Goal: Task Accomplishment & Management: Complete application form

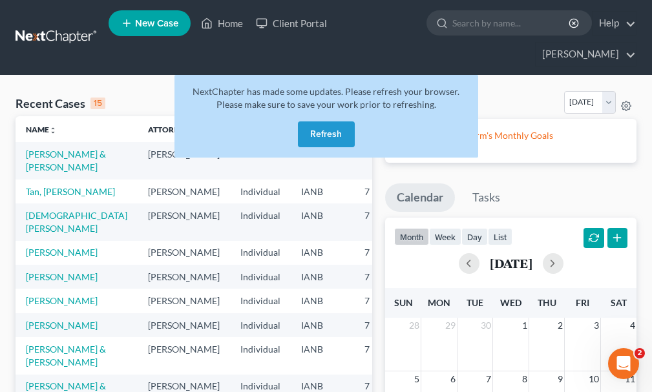
click at [318, 121] on button "Refresh" at bounding box center [326, 134] width 57 height 26
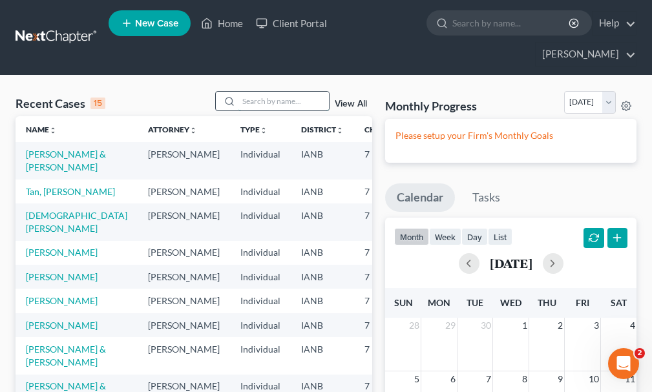
click at [276, 92] on input "search" at bounding box center [283, 101] width 90 height 19
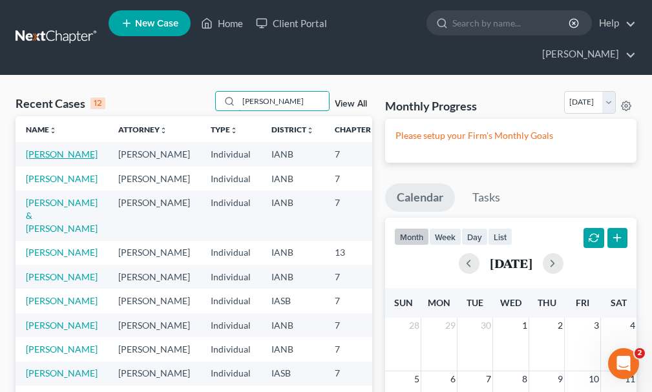
type input "johnson"
click at [35, 149] on link "Johnson, Linda" at bounding box center [62, 154] width 72 height 11
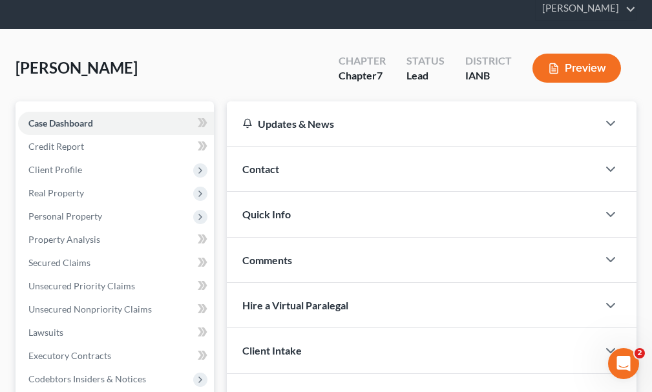
scroll to position [129, 0]
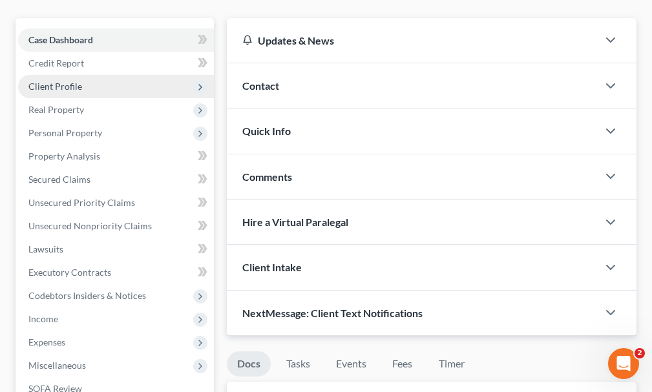
click at [50, 81] on span "Client Profile" at bounding box center [55, 86] width 54 height 11
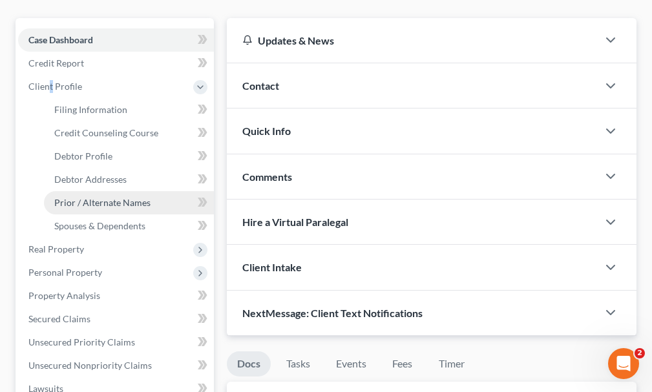
click at [92, 197] on span "Prior / Alternate Names" at bounding box center [102, 202] width 96 height 11
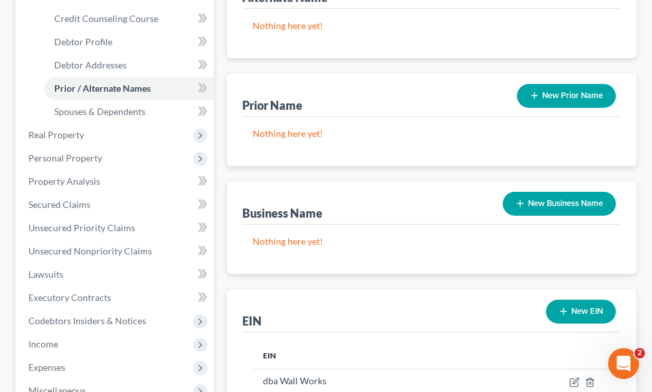
scroll to position [258, 0]
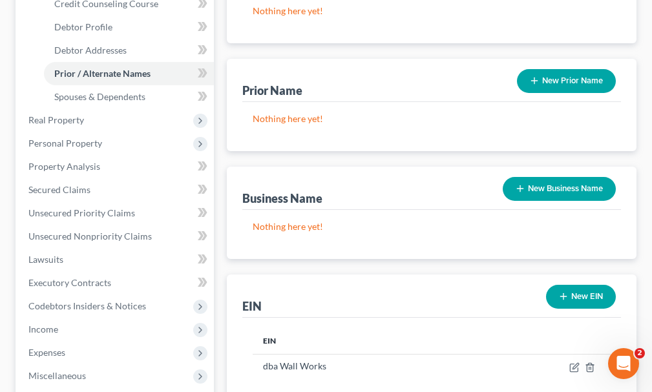
click at [543, 177] on button "New Business Name" at bounding box center [558, 189] width 113 height 24
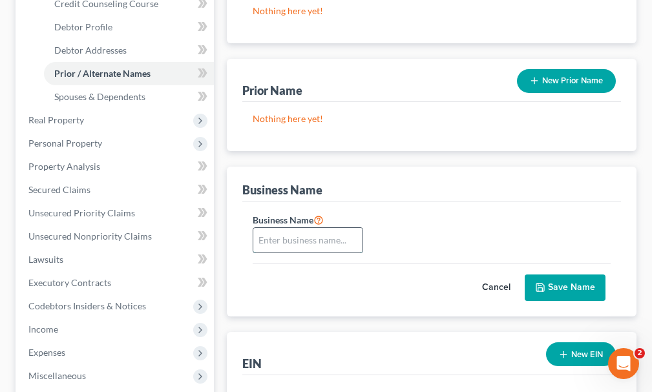
click at [278, 228] on input "text" at bounding box center [307, 240] width 109 height 25
type input "The Wall Works"
click at [557, 274] on button "Save Name" at bounding box center [564, 287] width 81 height 27
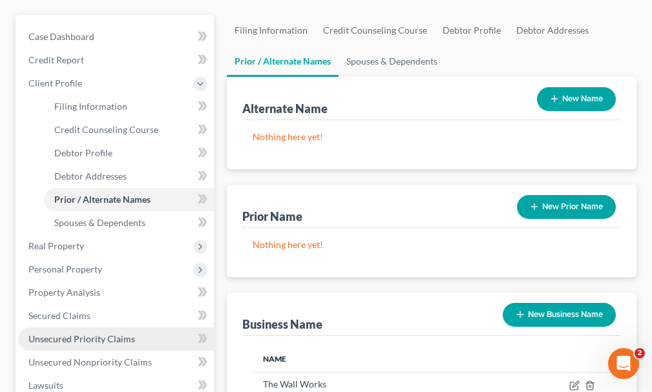
scroll to position [129, 0]
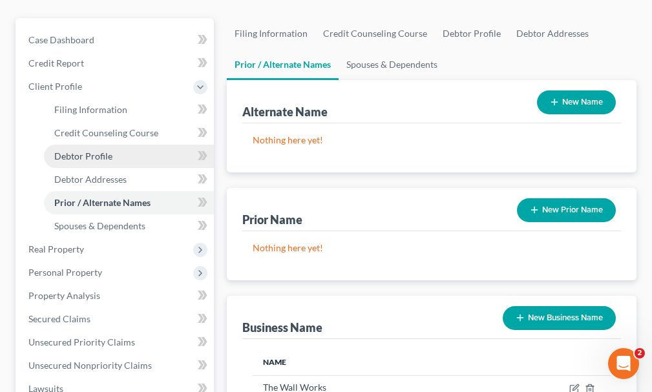
click at [85, 150] on span "Debtor Profile" at bounding box center [83, 155] width 58 height 11
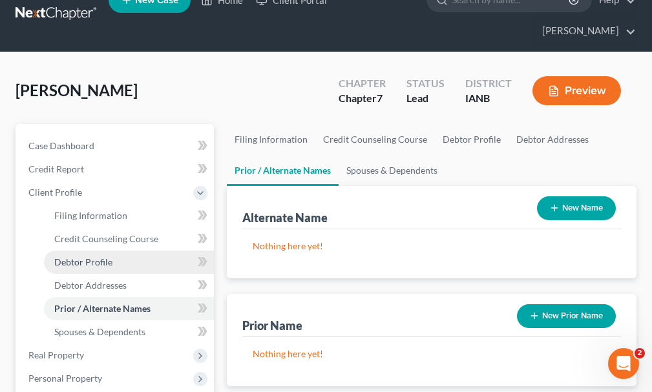
select select "0"
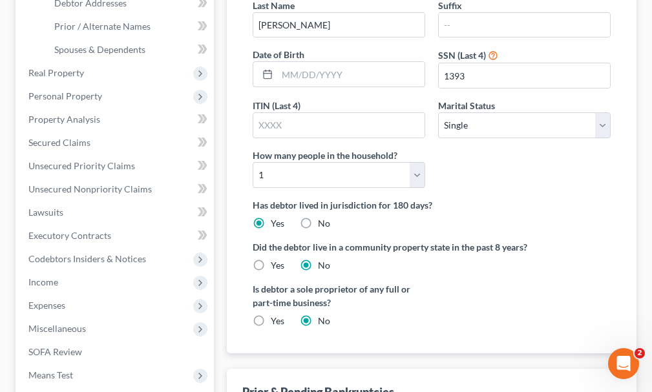
scroll to position [323, 0]
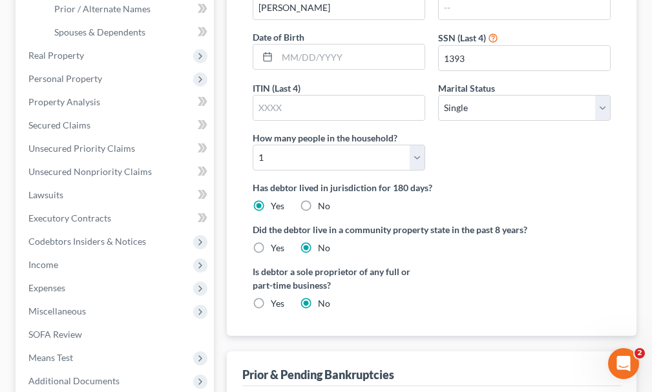
click at [271, 297] on label "Yes" at bounding box center [278, 303] width 14 height 13
click at [276, 297] on input "Yes" at bounding box center [280, 301] width 8 height 8
radio input "true"
radio input "false"
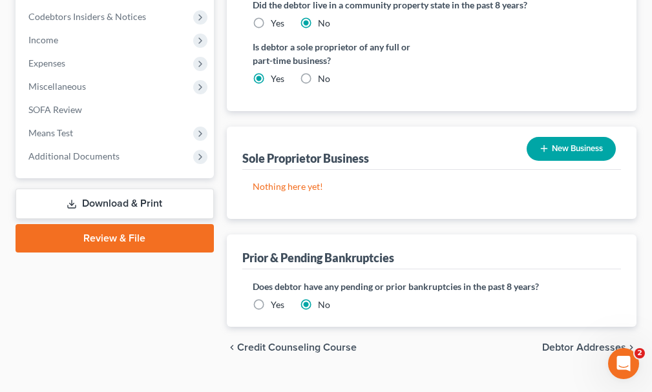
scroll to position [485, 0]
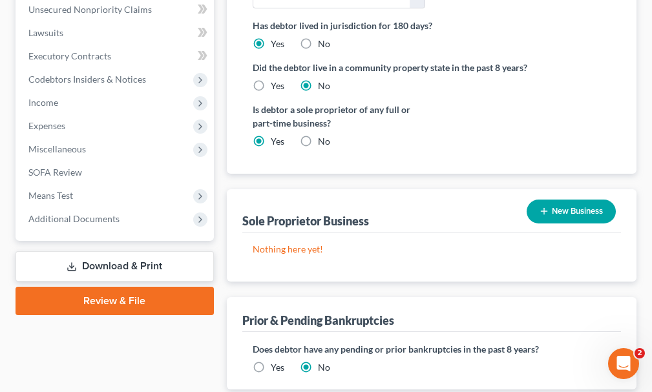
click at [562, 200] on button "New Business" at bounding box center [570, 212] width 89 height 24
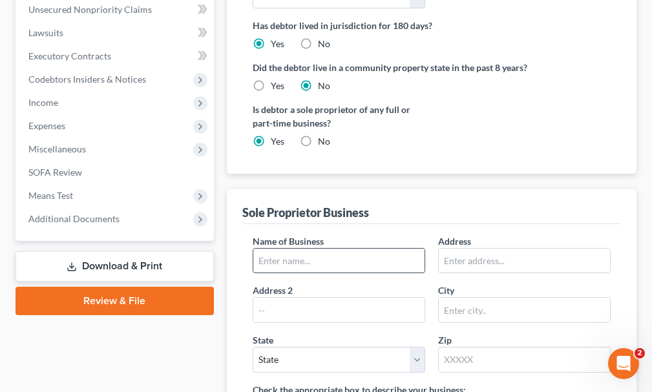
click at [333, 249] on input "text" at bounding box center [338, 261] width 171 height 25
type input "The Wall Works"
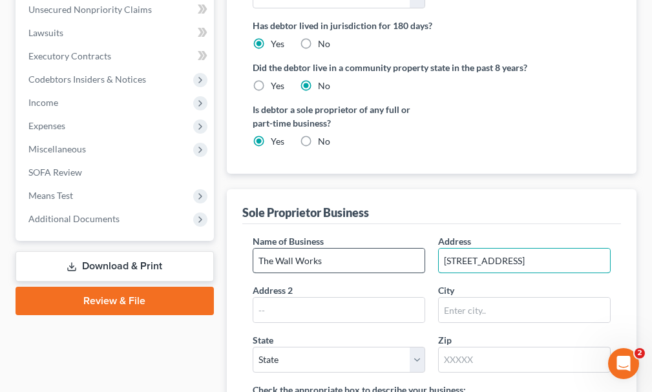
type input "621 Railroad Ave."
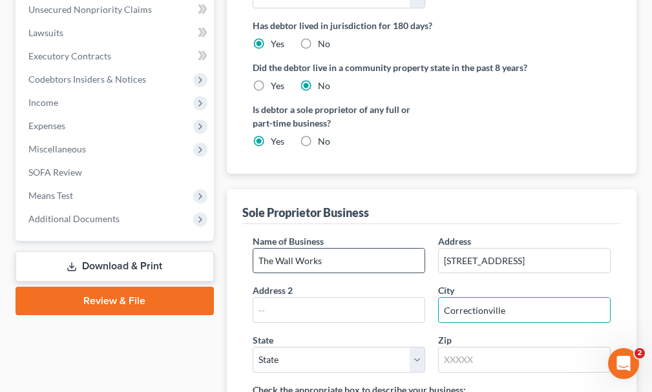
type input "Correctionville"
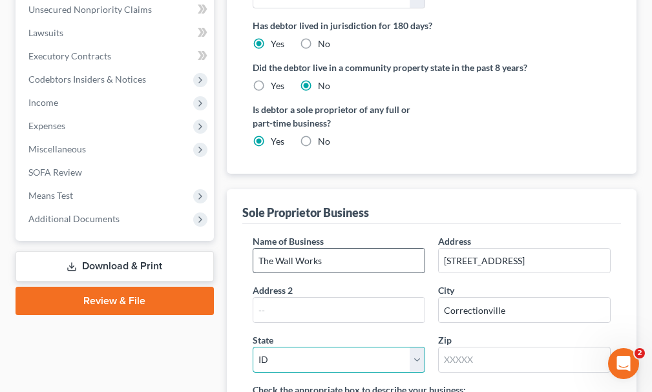
select select "16"
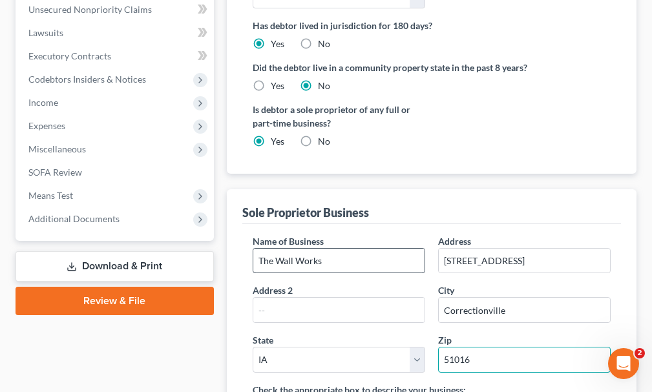
type input "51016"
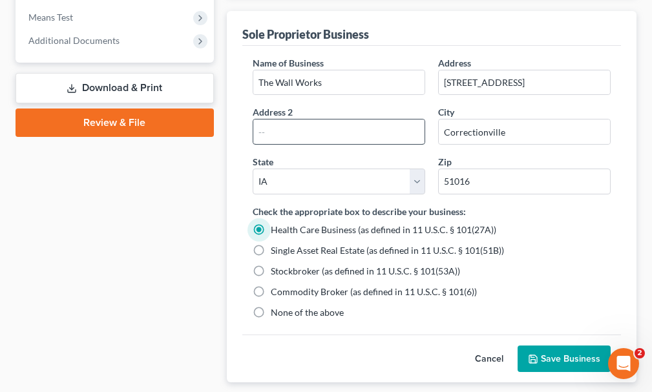
scroll to position [679, 0]
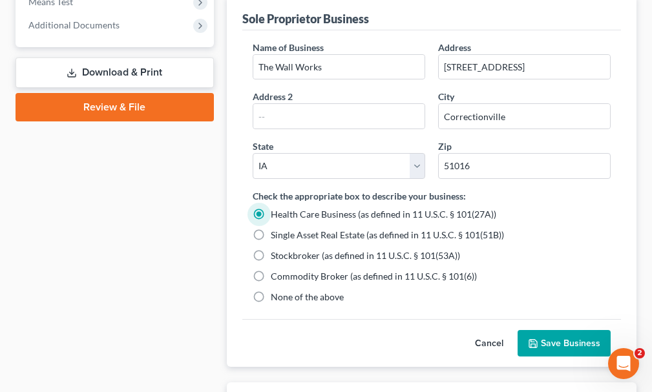
click at [271, 291] on label "None of the above" at bounding box center [307, 297] width 73 height 13
click at [276, 291] on input "None of the above" at bounding box center [280, 295] width 8 height 8
radio input "true"
radio input "false"
click at [565, 330] on button "Save Business" at bounding box center [563, 343] width 93 height 27
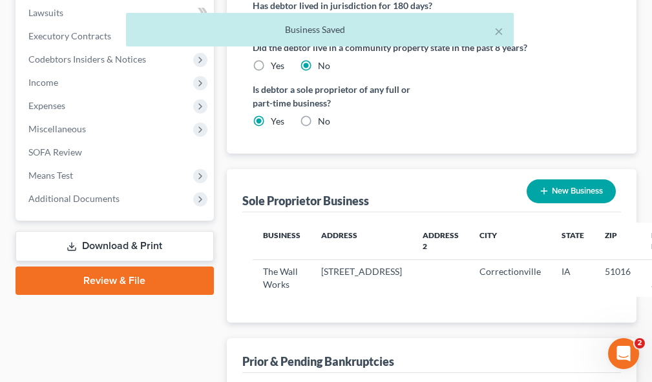
scroll to position [504, 0]
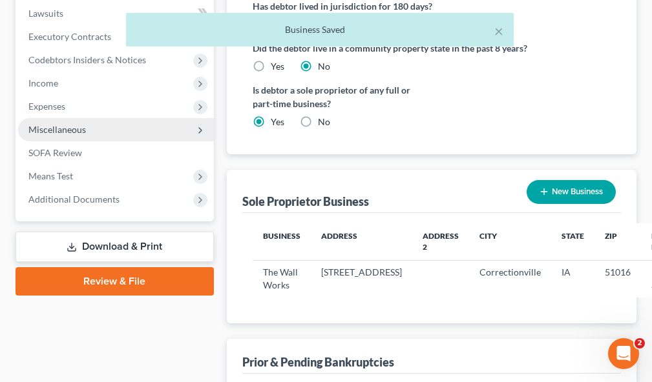
click at [50, 124] on span "Miscellaneous" at bounding box center [56, 129] width 57 height 11
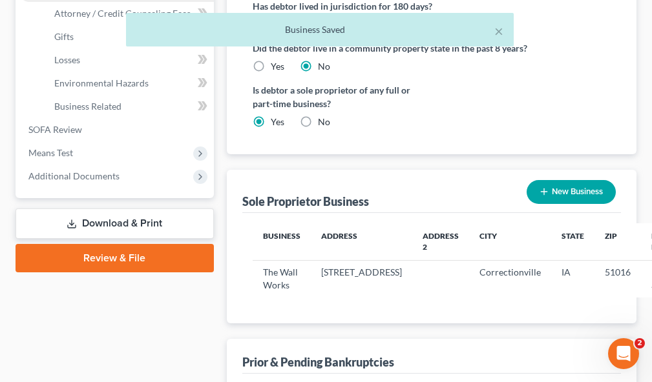
scroll to position [365, 0]
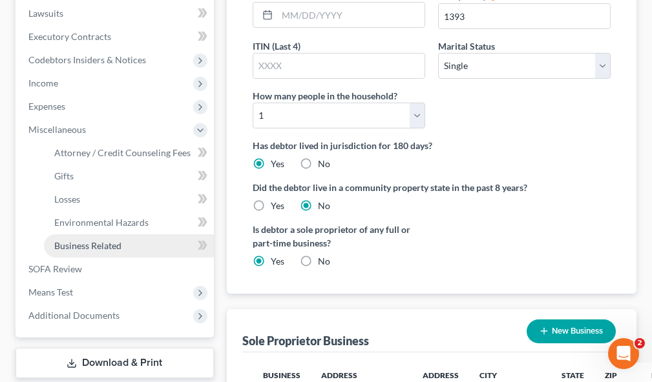
click at [84, 240] on span "Business Related" at bounding box center [87, 245] width 67 height 11
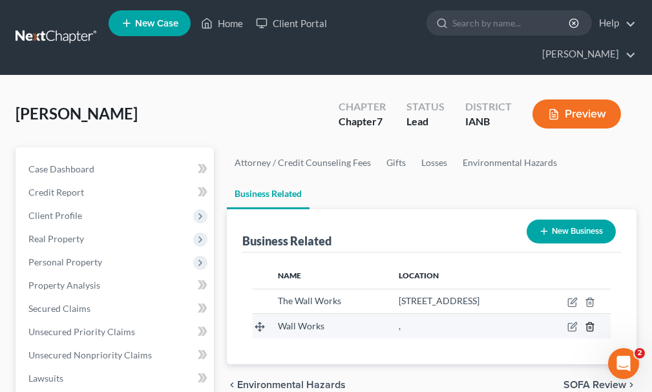
click at [589, 327] on line "button" at bounding box center [589, 328] width 0 height 3
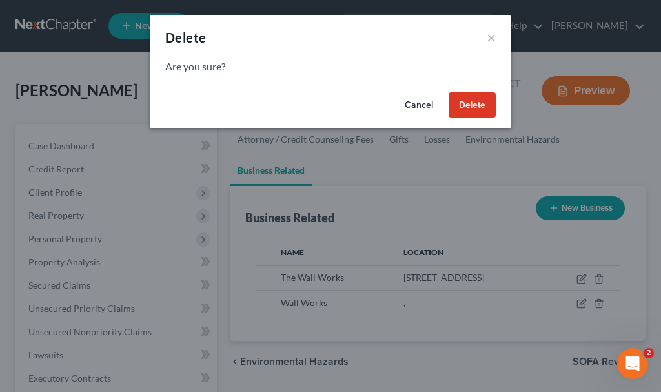
click at [471, 101] on button "Delete" at bounding box center [472, 105] width 47 height 26
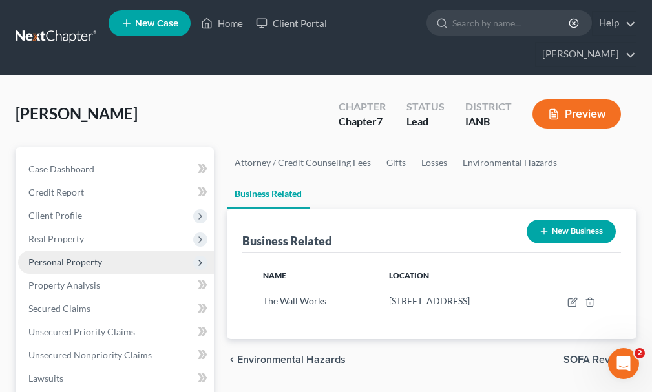
click at [61, 256] on span "Personal Property" at bounding box center [65, 261] width 74 height 11
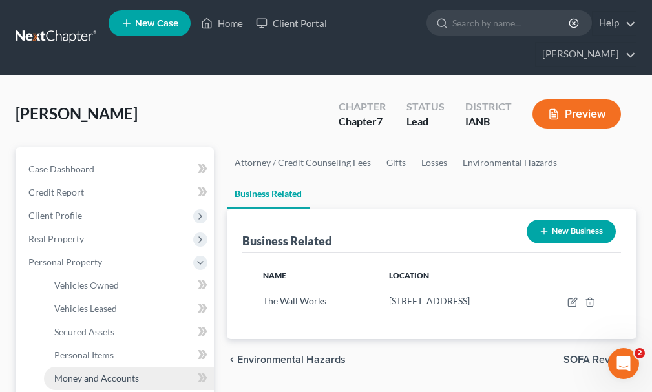
click at [88, 373] on span "Money and Accounts" at bounding box center [96, 378] width 85 height 11
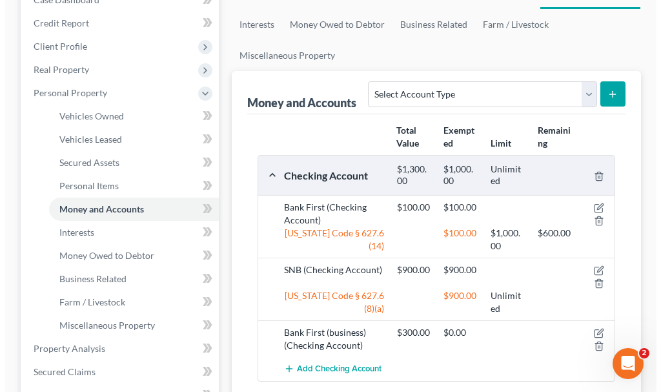
scroll to position [258, 0]
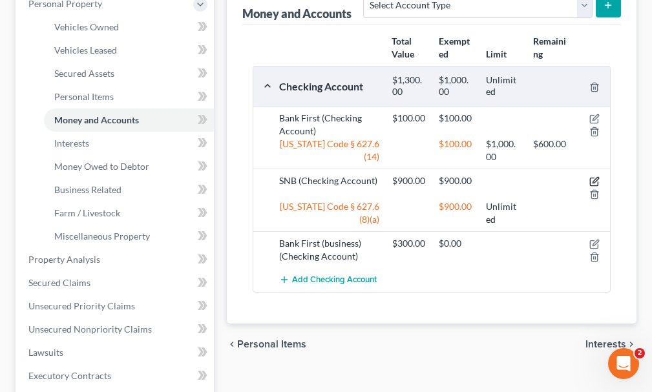
click at [591, 176] on icon "button" at bounding box center [594, 181] width 10 height 10
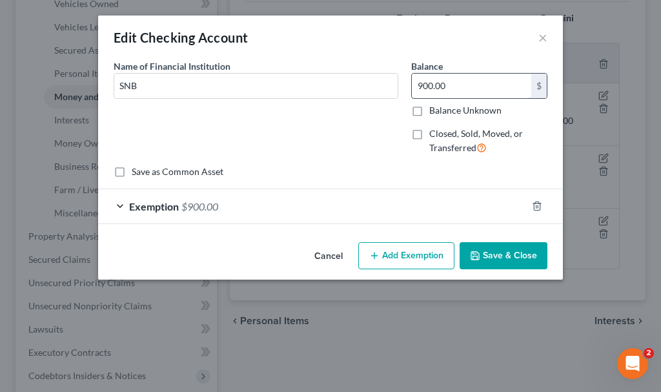
click at [452, 87] on input "900.00" at bounding box center [471, 86] width 119 height 25
type input "200"
click at [198, 207] on span "$900.00" at bounding box center [199, 206] width 37 height 12
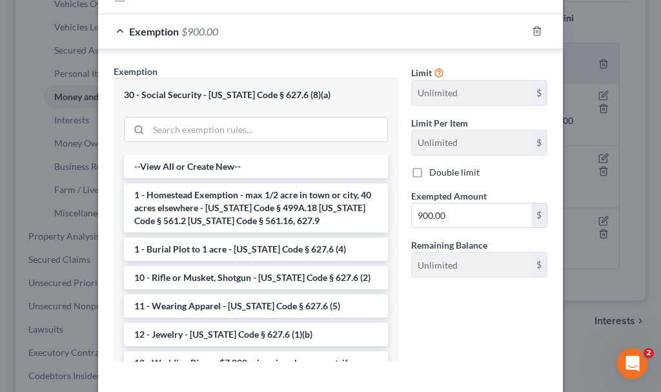
scroll to position [194, 0]
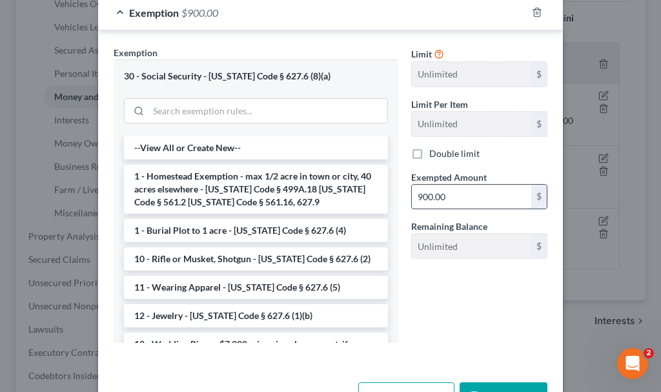
click at [453, 192] on input "900.00" at bounding box center [471, 197] width 119 height 25
type input "200"
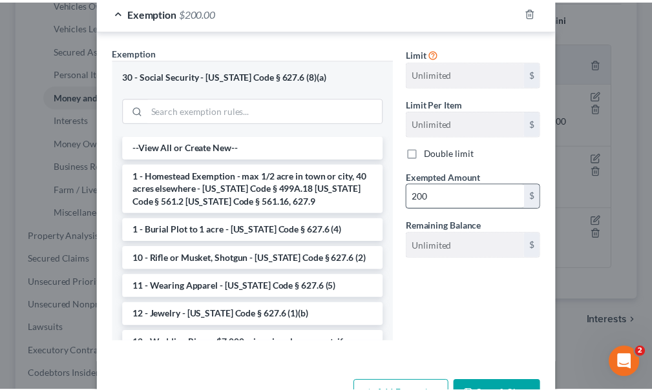
scroll to position [211, 0]
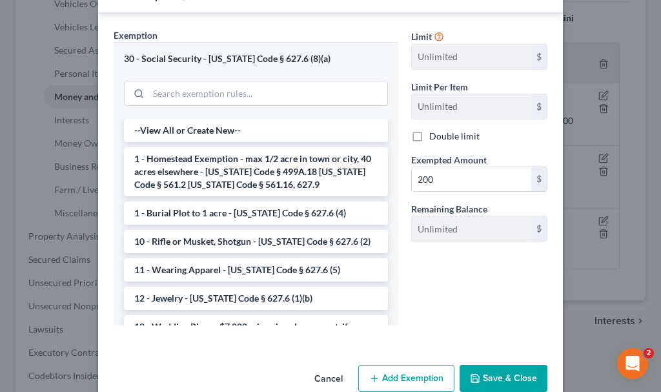
click at [482, 367] on button "Save & Close" at bounding box center [504, 378] width 88 height 27
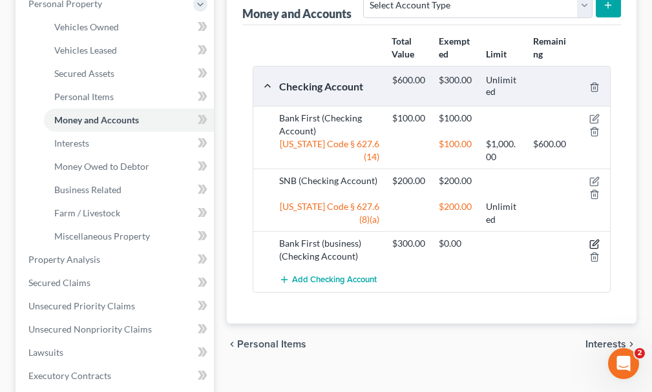
click at [593, 239] on icon "button" at bounding box center [594, 244] width 10 height 10
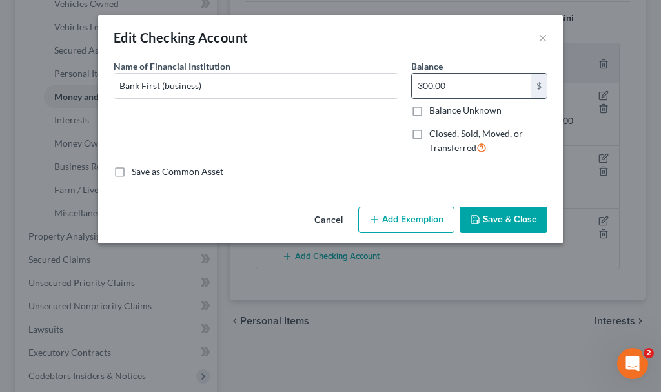
click at [461, 83] on input "300.00" at bounding box center [471, 86] width 119 height 25
click at [490, 218] on button "Save & Close" at bounding box center [504, 220] width 88 height 27
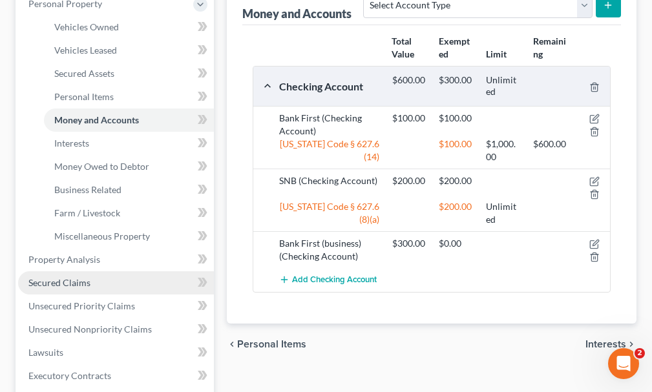
click at [61, 277] on span "Secured Claims" at bounding box center [59, 282] width 62 height 11
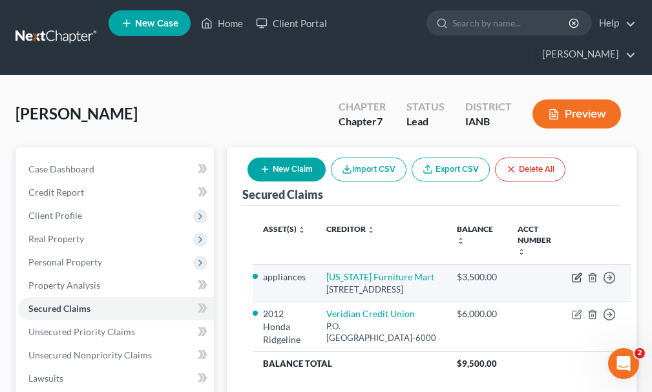
click at [571, 272] on icon "button" at bounding box center [576, 277] width 10 height 10
select select "30"
select select "2"
select select "0"
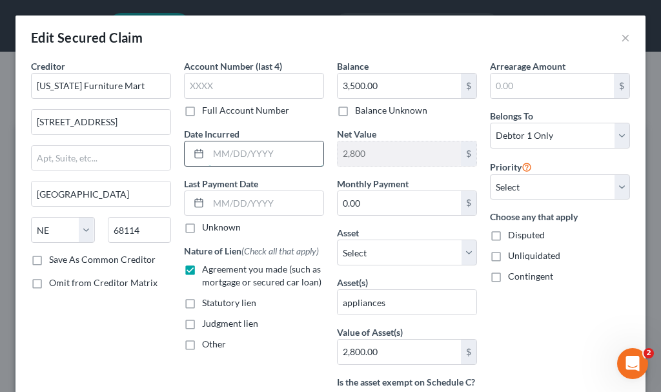
click at [245, 148] on input "text" at bounding box center [266, 153] width 115 height 25
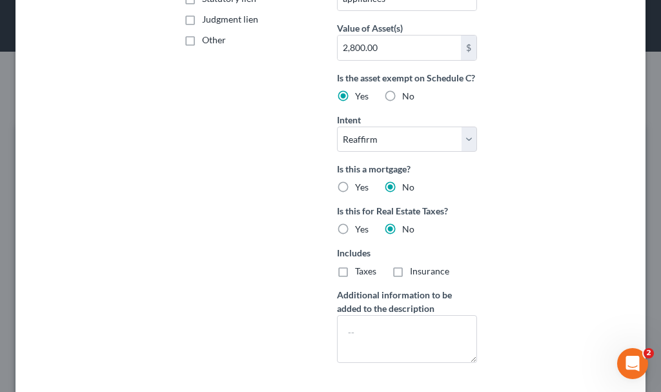
scroll to position [418, 0]
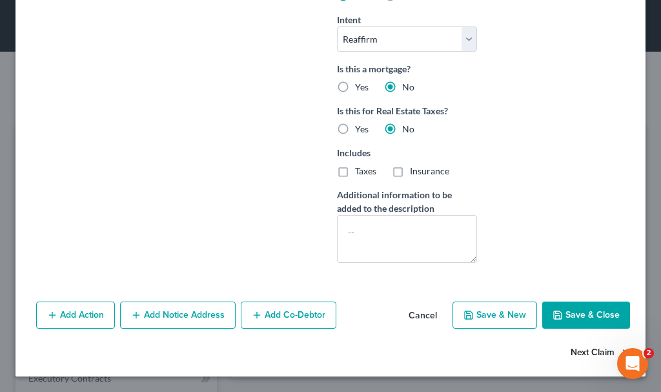
type input "2024-25"
click at [571, 356] on button "Next Claim" at bounding box center [600, 352] width 59 height 27
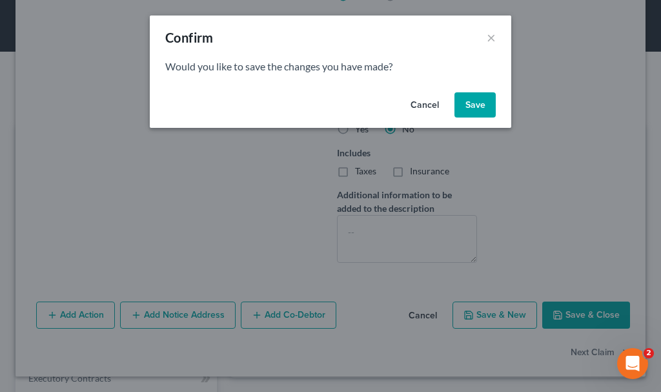
click at [462, 110] on button "Save" at bounding box center [475, 105] width 41 height 26
select select "16"
select select "0"
select select "2"
select select "0"
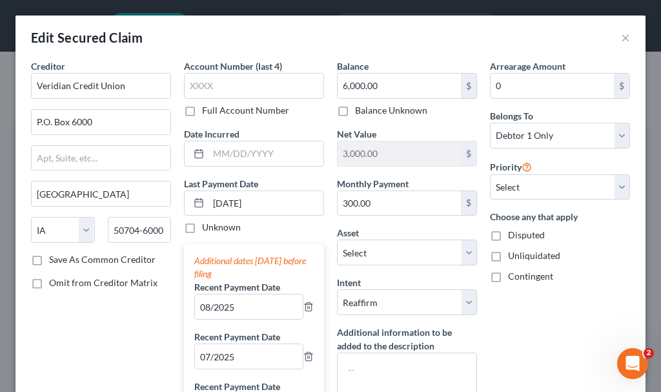
type input "0"
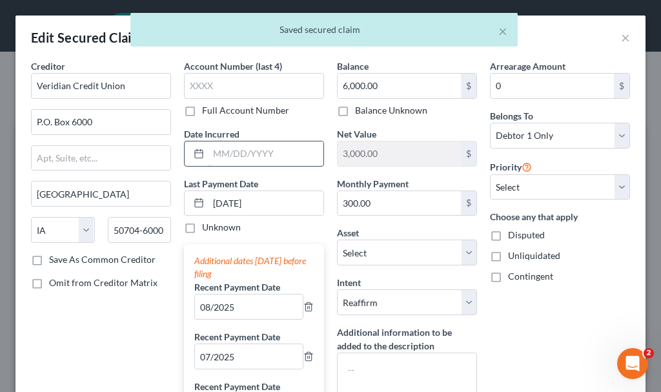
click at [271, 156] on input "text" at bounding box center [266, 153] width 115 height 25
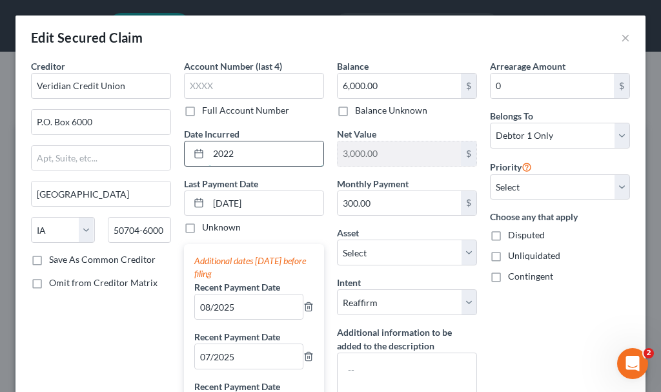
type input "2022"
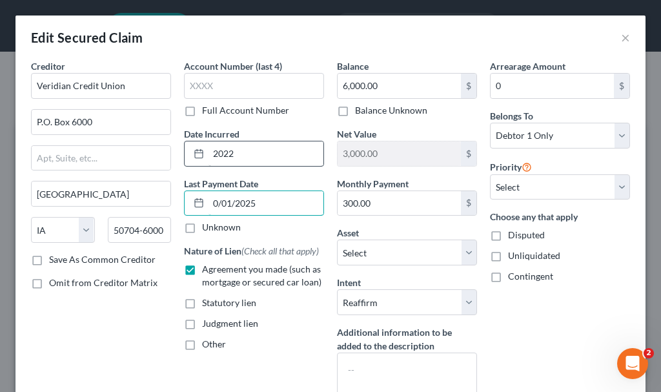
type input "10/01/2025"
select select "0"
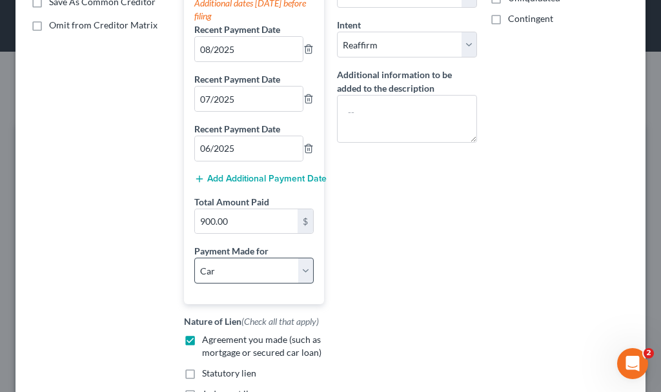
scroll to position [258, 0]
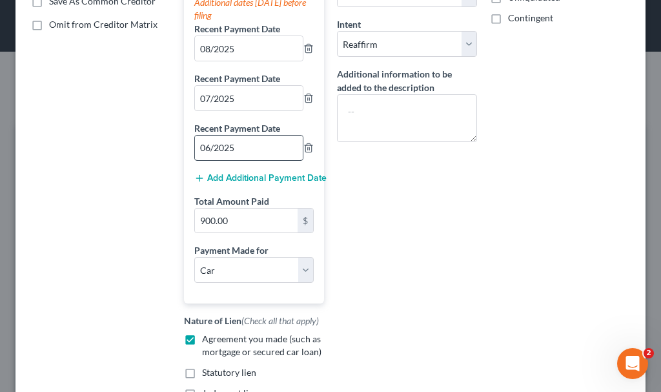
type input "10/01/2025"
click at [213, 144] on input "06/2025" at bounding box center [249, 148] width 108 height 25
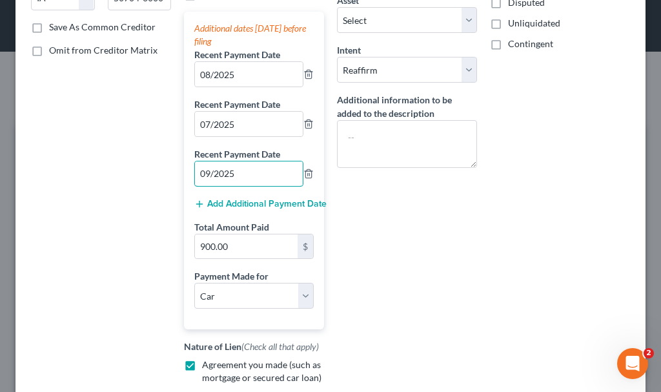
scroll to position [323, 0]
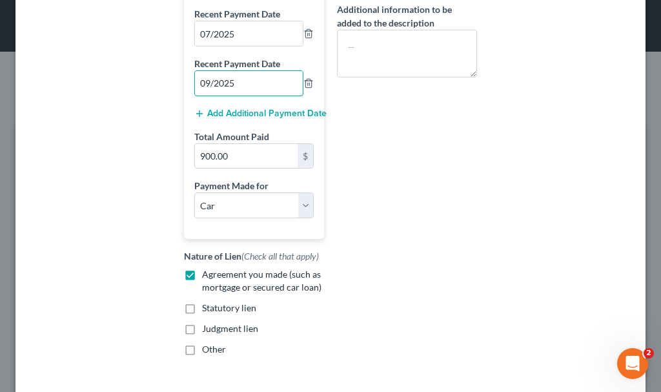
type input "09/2025"
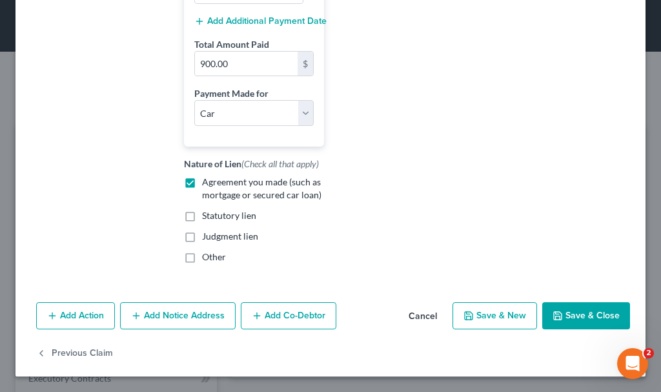
click at [570, 313] on button "Save & Close" at bounding box center [586, 315] width 88 height 27
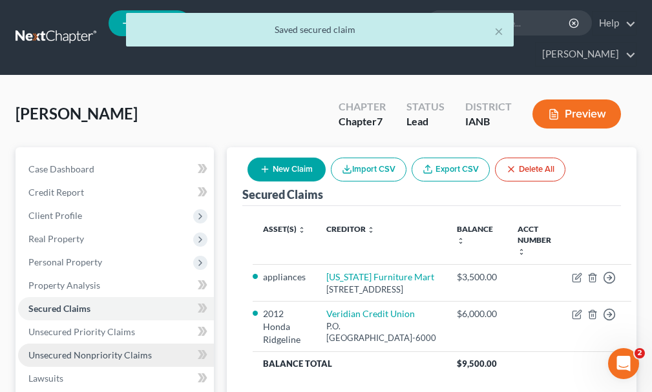
click at [58, 349] on span "Unsecured Nonpriority Claims" at bounding box center [89, 354] width 123 height 11
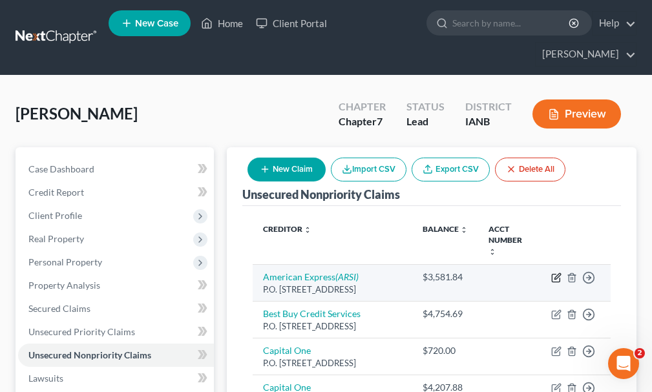
click at [554, 272] on icon "button" at bounding box center [556, 277] width 10 height 10
select select "45"
select select "2"
select select "0"
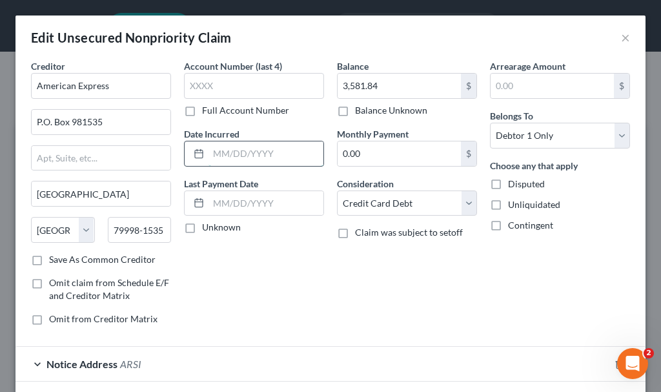
click at [231, 157] on input "text" at bounding box center [266, 153] width 115 height 25
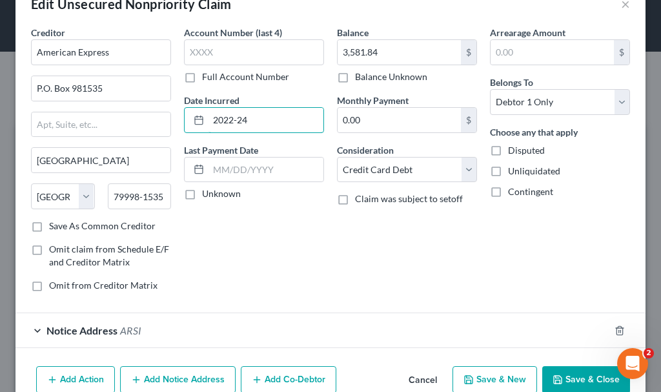
scroll to position [98, 0]
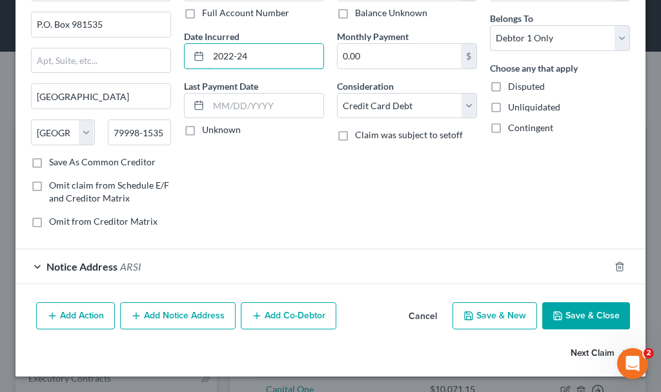
type input "2022-24"
click at [571, 351] on button "Next Claim" at bounding box center [600, 353] width 59 height 27
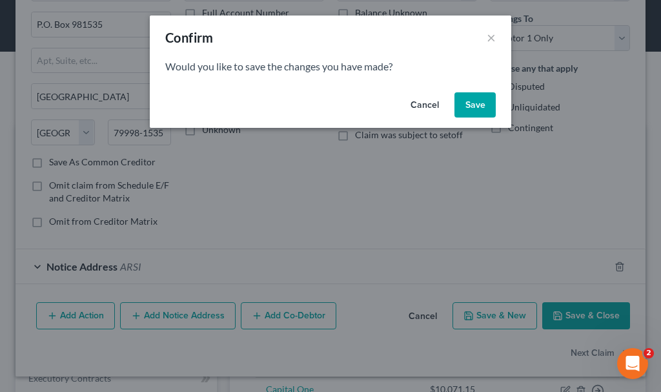
click at [472, 103] on button "Save" at bounding box center [475, 105] width 41 height 26
select select "43"
select select "2"
select select "0"
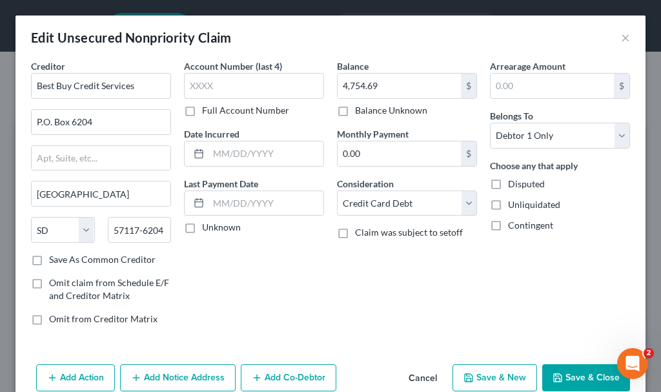
type input "0"
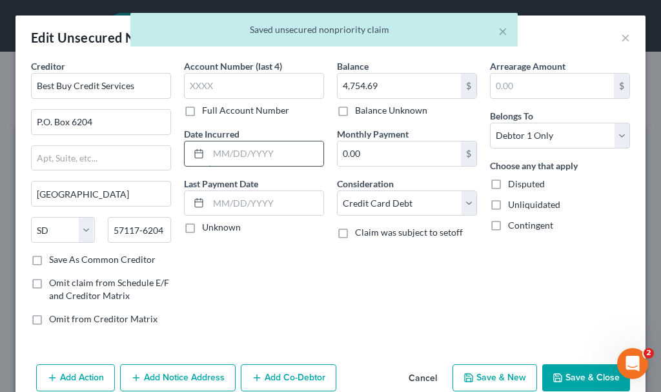
click at [245, 154] on input "text" at bounding box center [266, 153] width 115 height 25
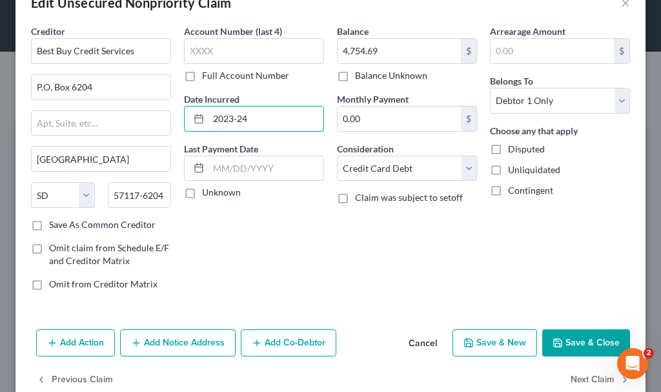
scroll to position [62, 0]
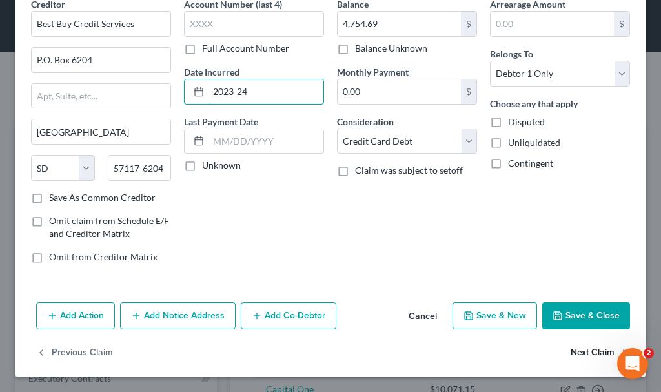
type input "2023-24"
click at [571, 351] on button "Next Claim" at bounding box center [600, 353] width 59 height 27
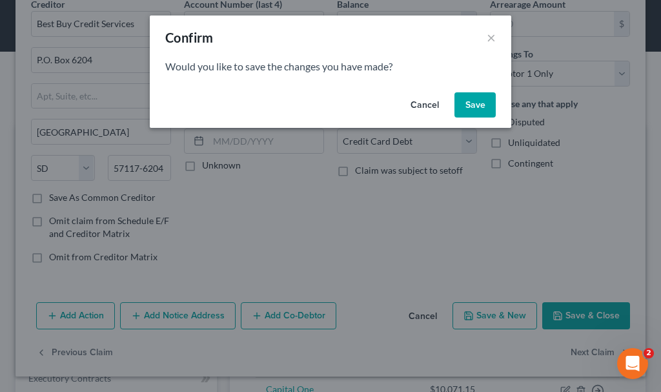
click at [472, 105] on button "Save" at bounding box center [475, 105] width 41 height 26
select select "46"
select select "2"
select select "0"
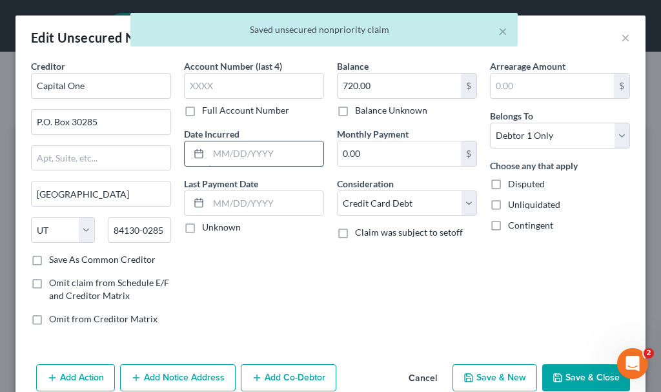
click at [260, 152] on input "text" at bounding box center [266, 153] width 115 height 25
type input "2024"
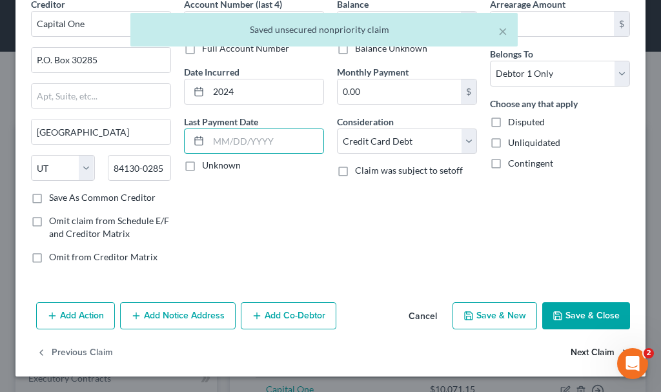
click at [580, 349] on button "Next Claim" at bounding box center [600, 353] width 59 height 27
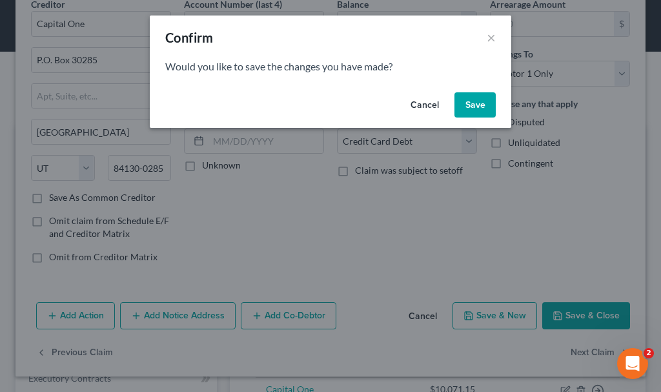
click at [478, 96] on button "Save" at bounding box center [475, 105] width 41 height 26
type input "0"
select select "46"
select select "2"
select select "0"
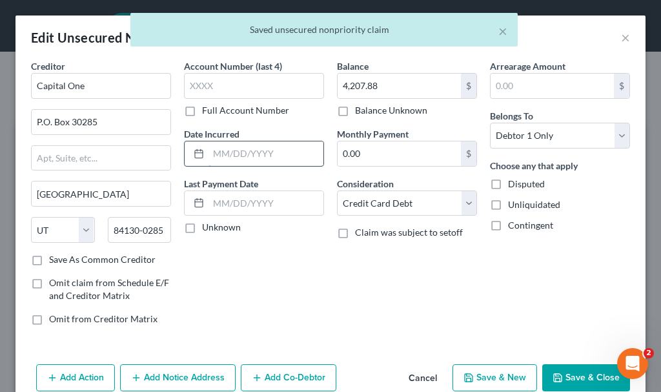
click at [248, 158] on input "text" at bounding box center [266, 153] width 115 height 25
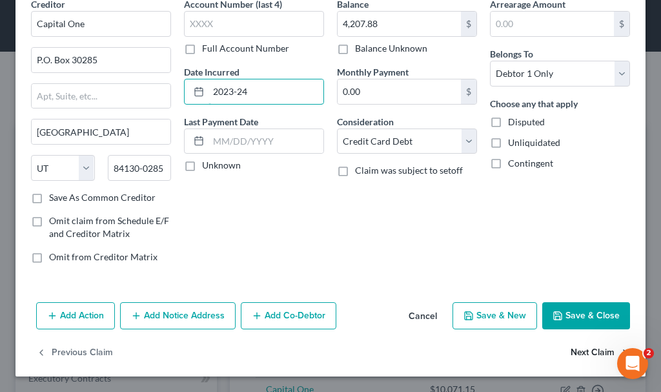
type input "2023-24"
click at [571, 351] on button "Next Claim" at bounding box center [600, 353] width 59 height 27
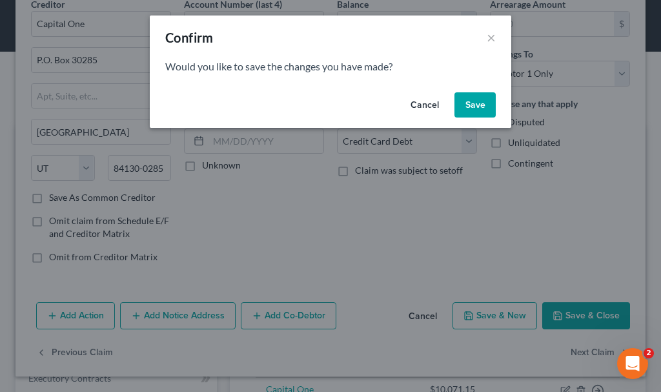
click at [470, 103] on button "Save" at bounding box center [475, 105] width 41 height 26
select select "46"
select select "2"
select select "0"
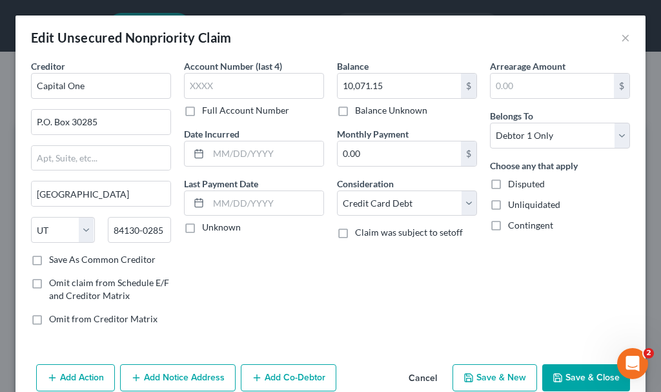
type input "0"
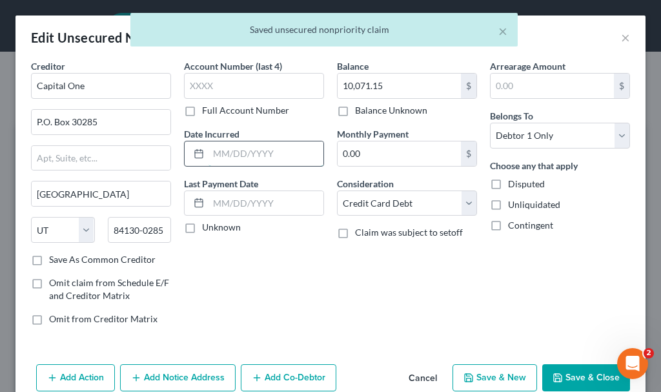
click at [245, 148] on input "text" at bounding box center [266, 153] width 115 height 25
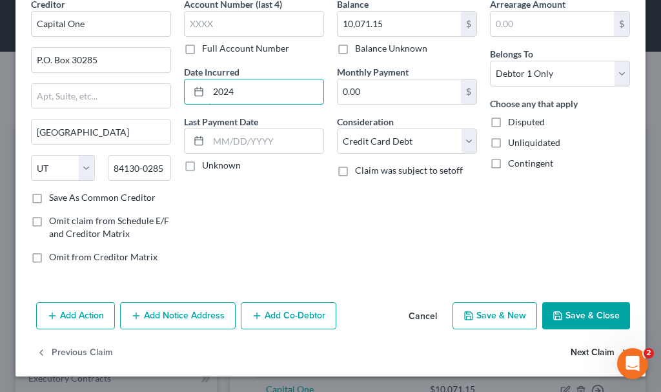
type input "2024"
click at [578, 353] on button "Next Claim" at bounding box center [600, 353] width 59 height 27
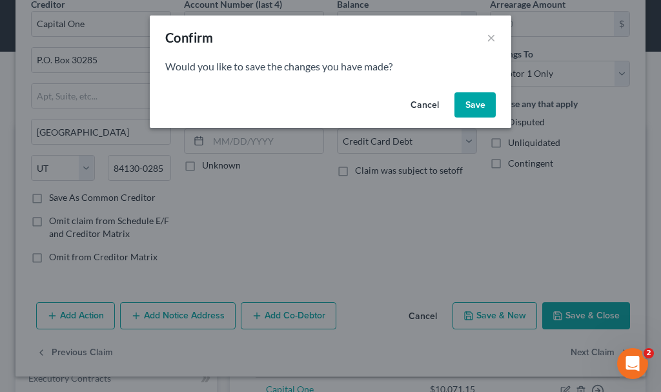
click at [475, 98] on button "Save" at bounding box center [475, 105] width 41 height 26
type input "0"
select select "46"
select select "2"
select select "0"
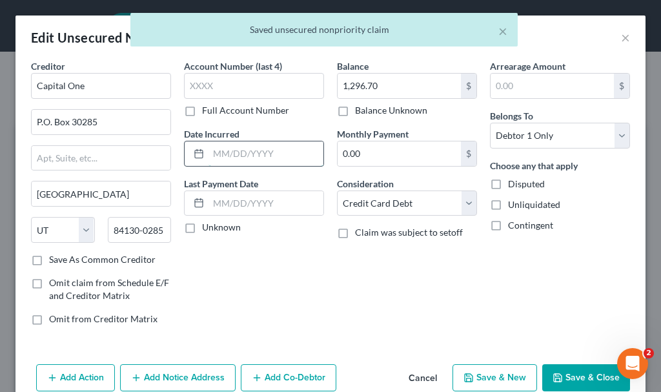
click at [272, 154] on input "text" at bounding box center [266, 153] width 115 height 25
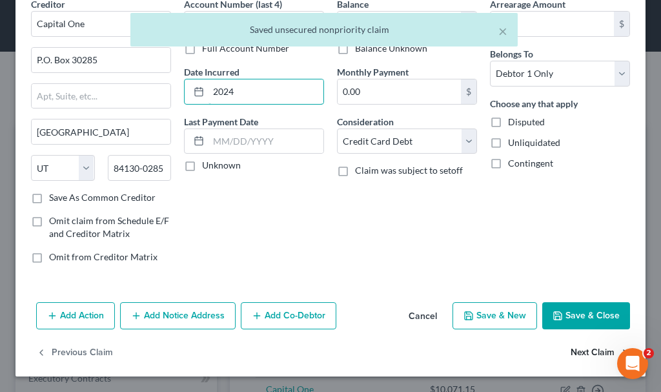
type input "2024"
click at [575, 349] on button "Next Claim" at bounding box center [600, 353] width 59 height 27
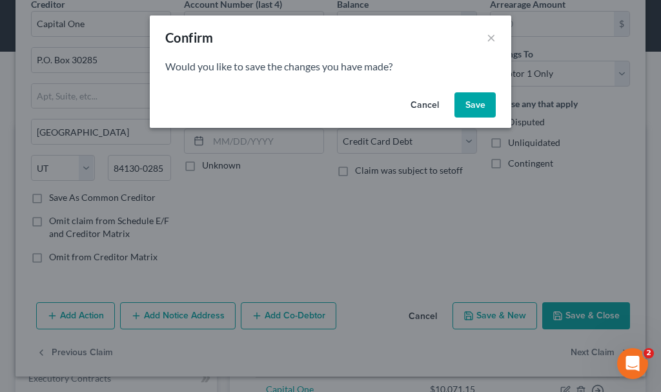
click at [469, 101] on button "Save" at bounding box center [475, 105] width 41 height 26
select select "46"
select select "2"
select select "0"
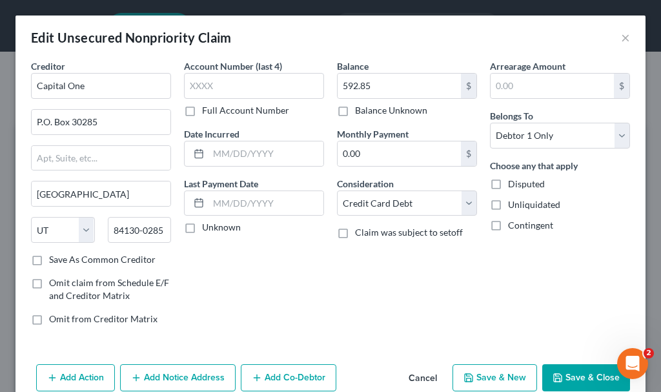
type input "0"
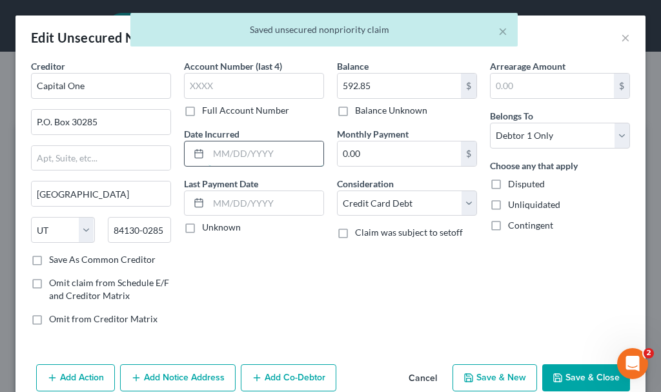
click at [234, 157] on input "text" at bounding box center [266, 153] width 115 height 25
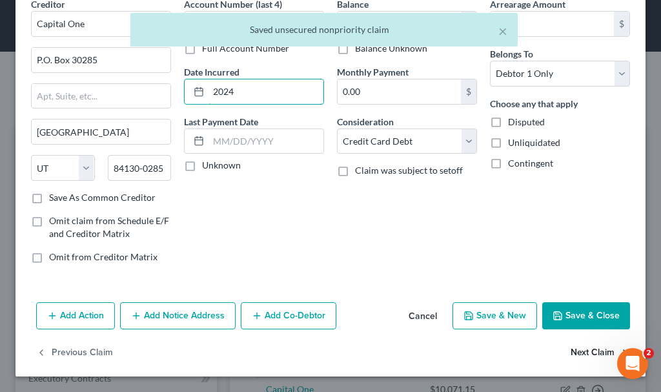
type input "2024"
click at [582, 351] on button "Next Claim" at bounding box center [600, 353] width 59 height 27
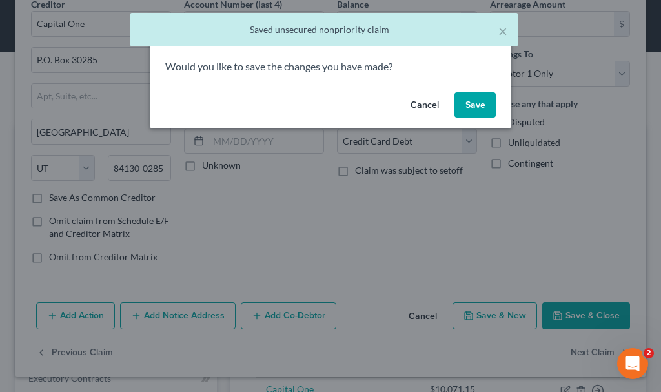
click at [478, 97] on button "Save" at bounding box center [475, 105] width 41 height 26
select select "46"
select select "2"
select select "0"
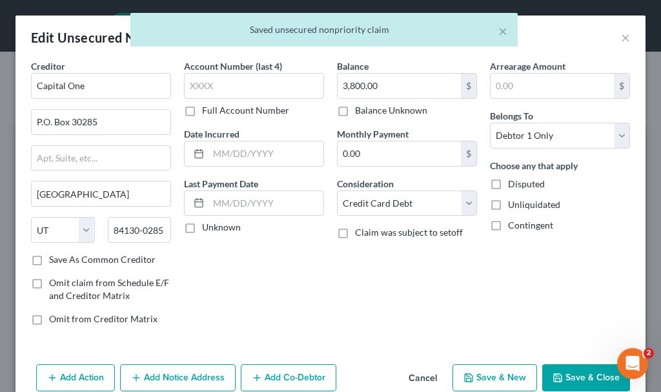
type input "0"
click at [269, 152] on input "text" at bounding box center [266, 153] width 115 height 25
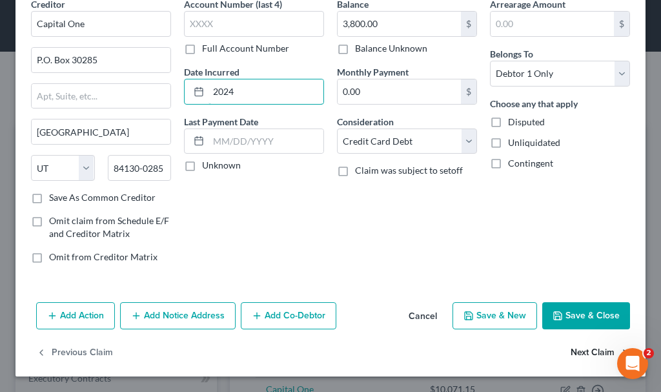
type input "2024"
click at [571, 353] on button "Next Claim" at bounding box center [600, 353] width 59 height 27
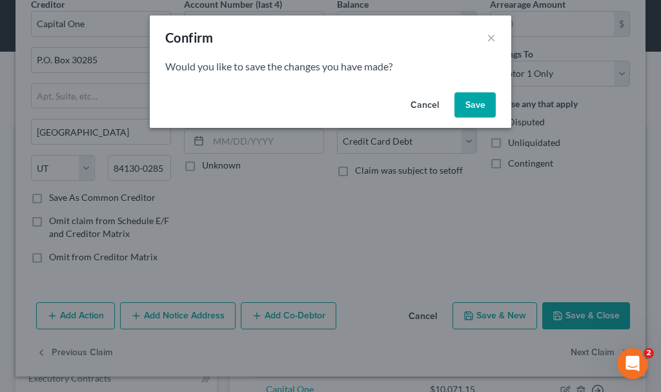
click at [480, 101] on button "Save" at bounding box center [475, 105] width 41 height 26
select select "36"
select select "2"
select select "0"
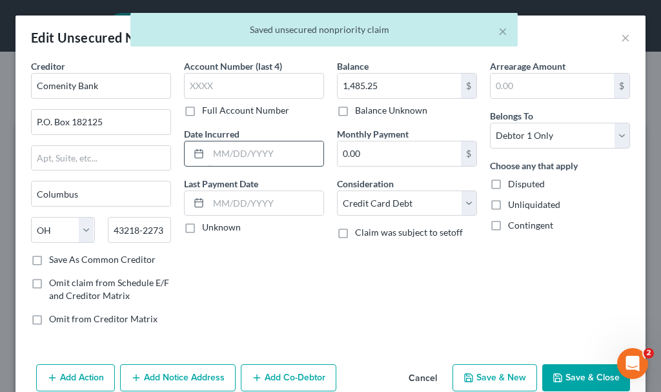
click at [236, 152] on input "text" at bounding box center [266, 153] width 115 height 25
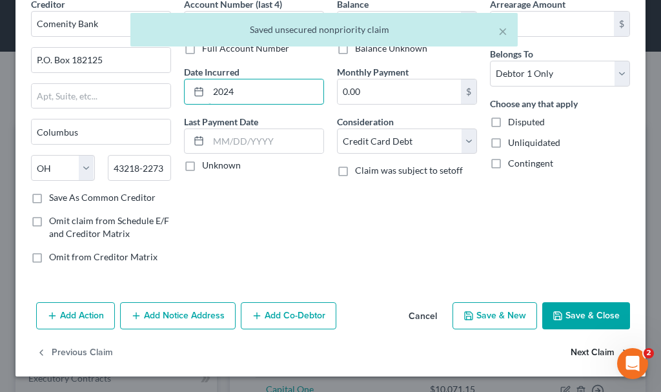
type input "2024"
click at [571, 353] on button "Next Claim" at bounding box center [600, 353] width 59 height 27
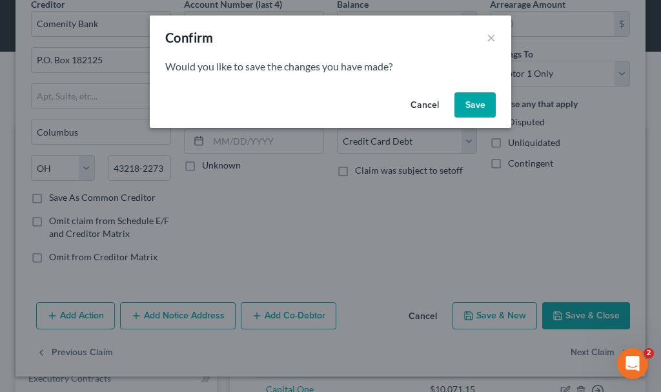
click at [467, 102] on button "Save" at bounding box center [475, 105] width 41 height 26
select select "36"
select select "2"
select select "0"
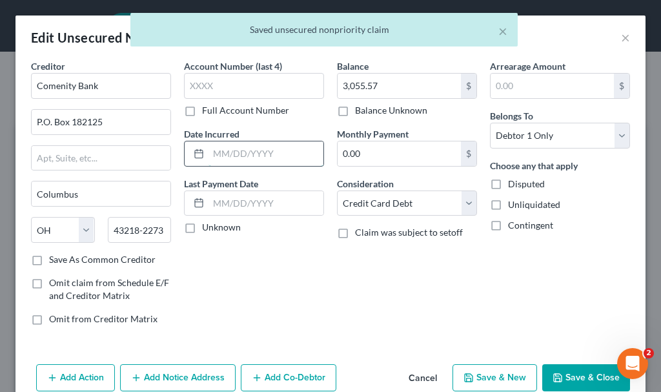
click at [263, 152] on input "text" at bounding box center [266, 153] width 115 height 25
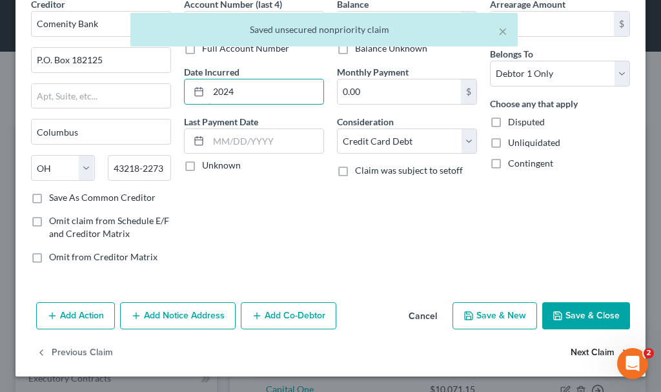
type input "2024"
click at [571, 353] on button "Next Claim" at bounding box center [600, 353] width 59 height 27
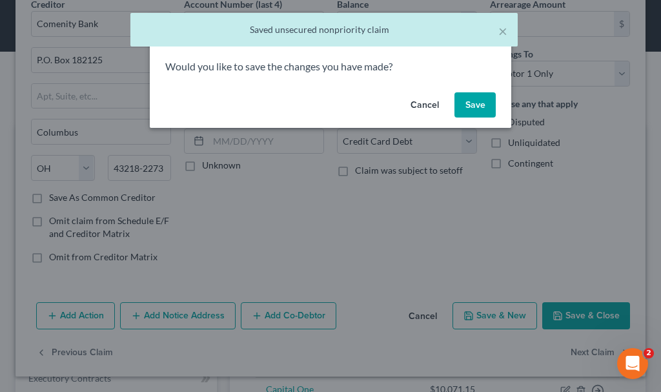
click at [484, 101] on button "Save" at bounding box center [475, 105] width 41 height 26
select select "9"
select select "2"
select select "0"
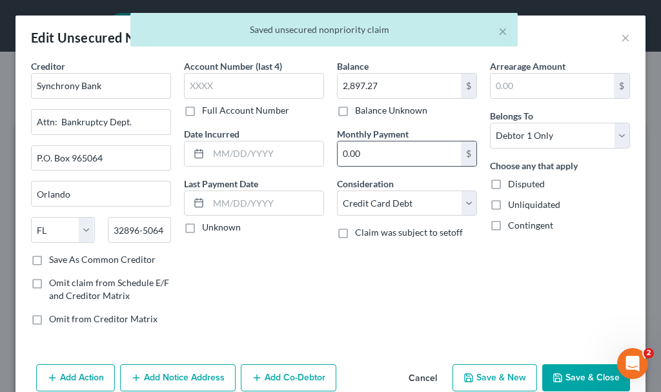
type input "0"
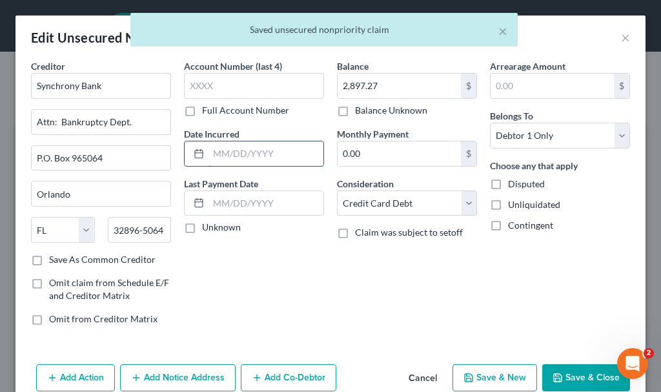
click at [251, 154] on input "text" at bounding box center [266, 153] width 115 height 25
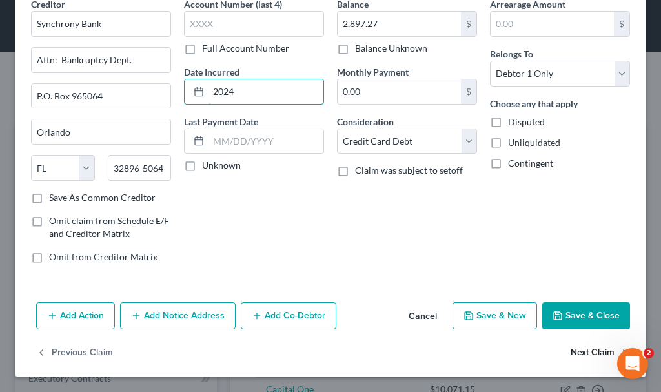
type input "2024"
click at [572, 349] on button "Next Claim" at bounding box center [600, 353] width 59 height 27
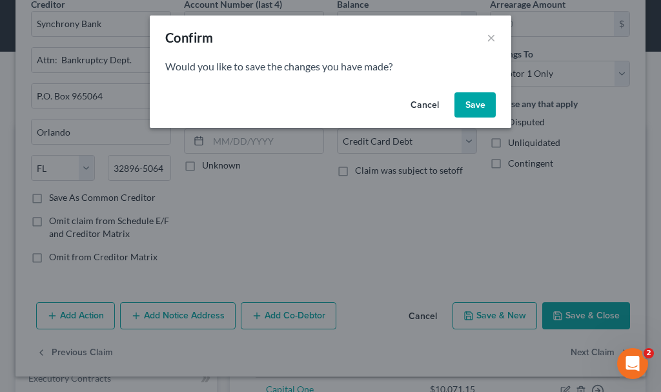
click at [467, 105] on button "Save" at bounding box center [475, 105] width 41 height 26
select select "9"
select select "2"
select select "0"
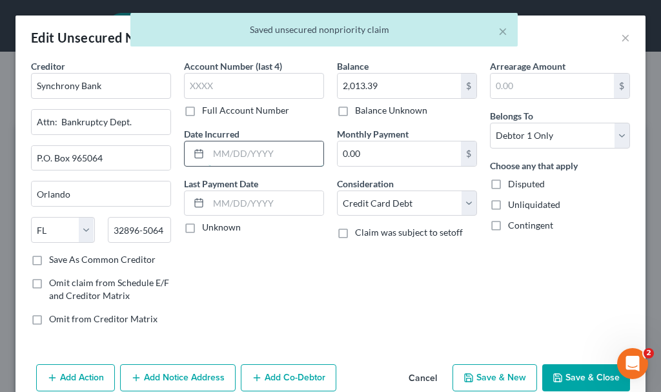
click at [256, 154] on input "text" at bounding box center [266, 153] width 115 height 25
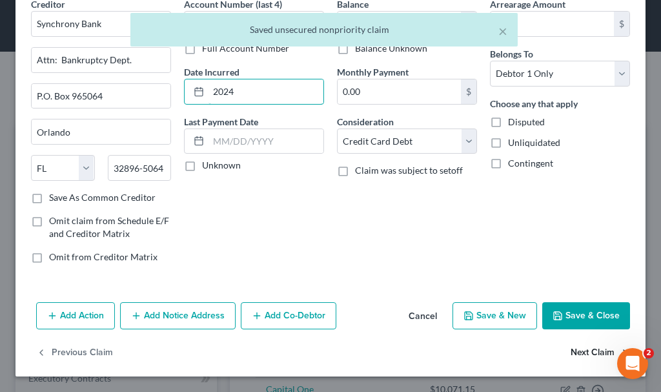
type input "2024"
click at [571, 353] on button "Next Claim" at bounding box center [600, 353] width 59 height 27
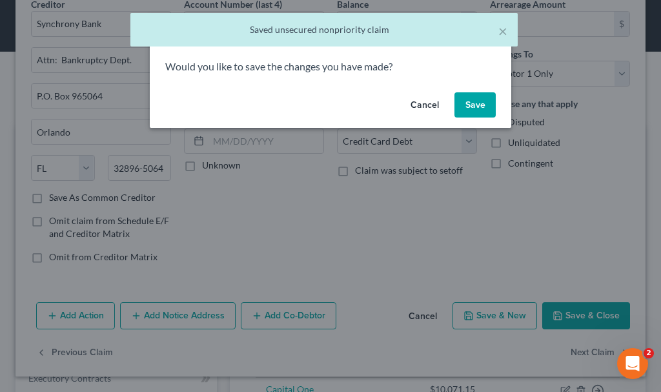
drag, startPoint x: 474, startPoint y: 102, endPoint x: 369, endPoint y: 137, distance: 110.9
click at [473, 102] on button "Save" at bounding box center [475, 105] width 41 height 26
select select "9"
select select "2"
select select "0"
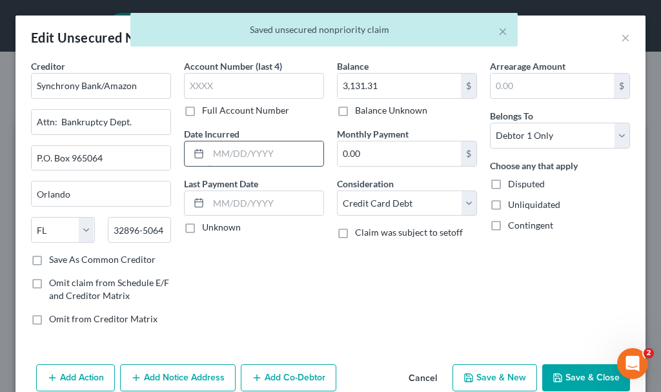
click at [251, 153] on input "text" at bounding box center [266, 153] width 115 height 25
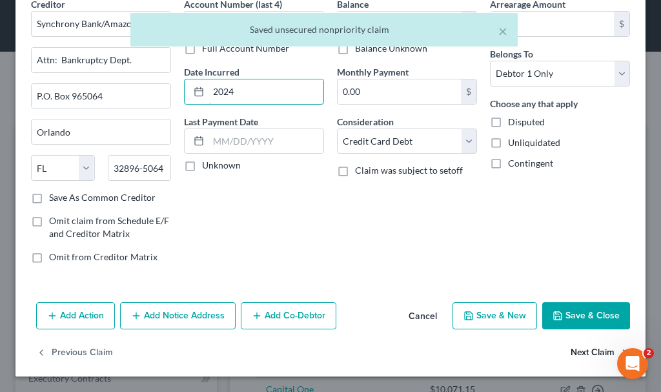
type input "2024"
click at [573, 350] on button "Next Claim" at bounding box center [600, 353] width 59 height 27
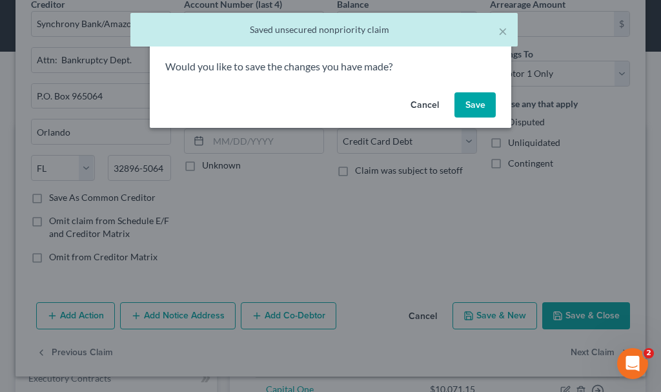
click at [471, 101] on button "Save" at bounding box center [475, 105] width 41 height 26
select select "9"
select select "2"
select select "0"
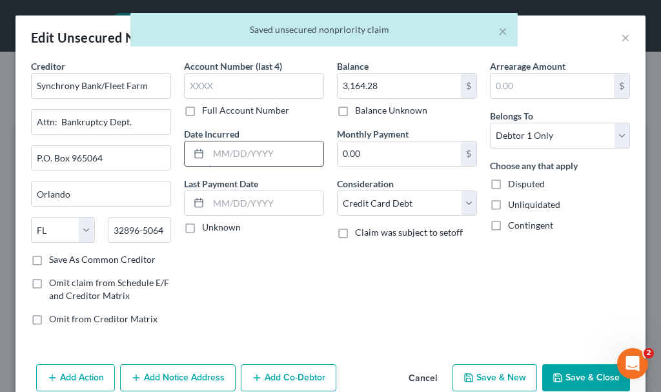
type input "0"
click at [261, 152] on input "text" at bounding box center [266, 153] width 115 height 25
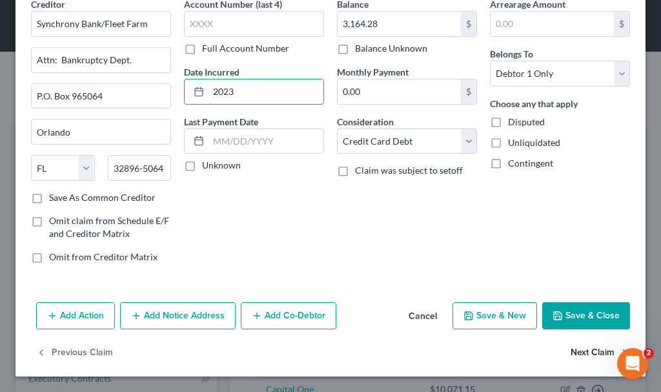
type input "2023"
click at [577, 350] on button "Next Claim" at bounding box center [600, 353] width 59 height 27
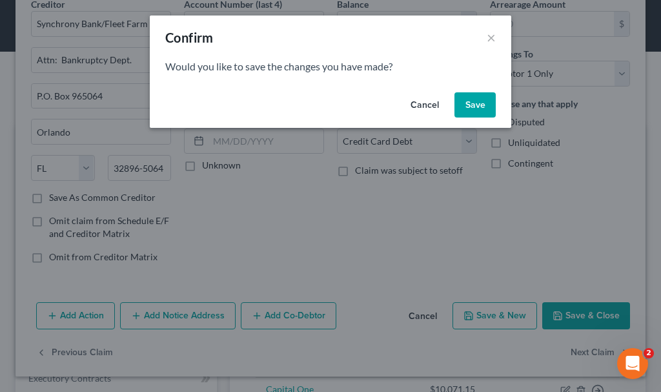
click at [466, 102] on button "Save" at bounding box center [475, 105] width 41 height 26
select select "9"
select select "2"
select select "0"
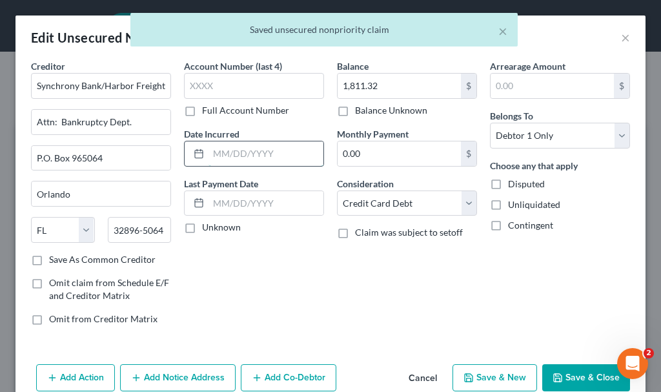
click at [254, 152] on input "text" at bounding box center [266, 153] width 115 height 25
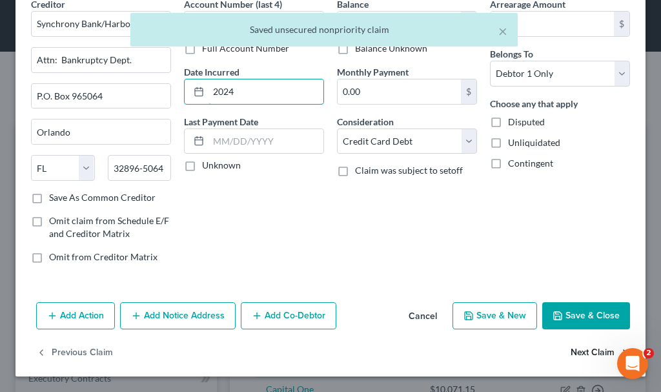
type input "2024"
click at [571, 351] on button "Next Claim" at bounding box center [600, 353] width 59 height 27
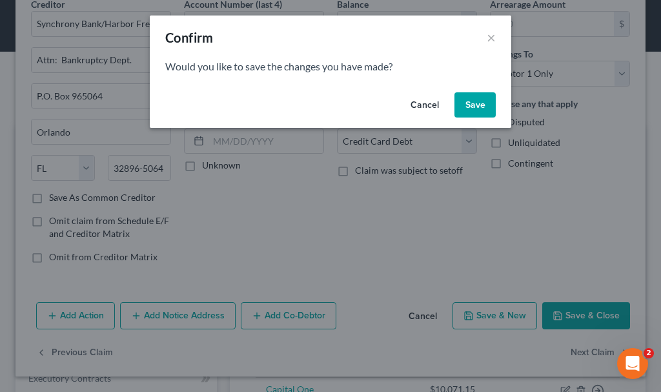
click at [470, 104] on button "Save" at bounding box center [475, 105] width 41 height 26
select select "9"
select select "2"
select select "0"
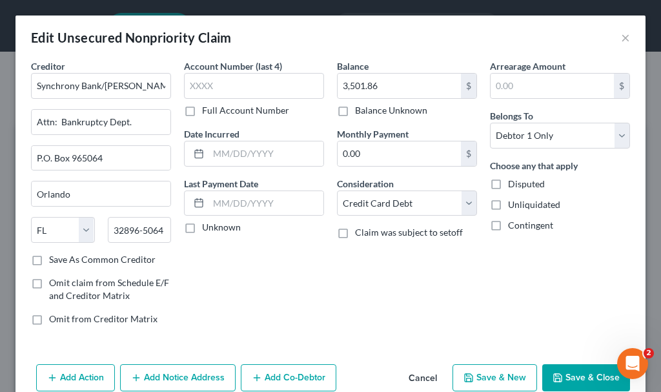
type input "0"
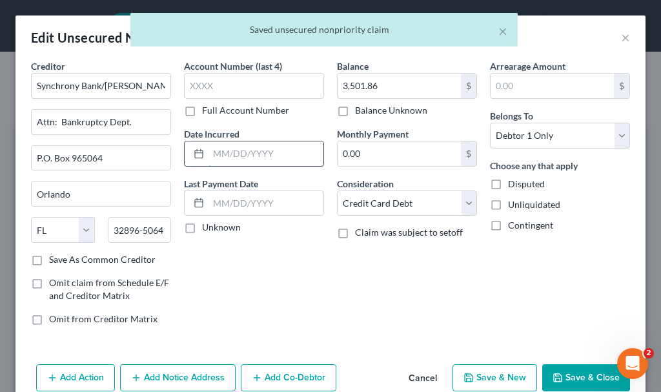
click at [254, 159] on input "text" at bounding box center [266, 153] width 115 height 25
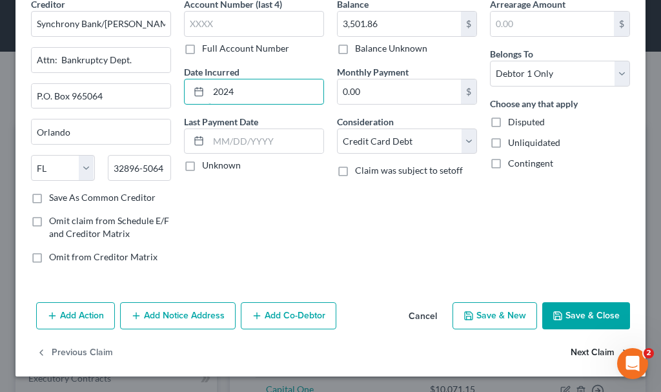
type input "2024"
click at [573, 353] on button "Next Claim" at bounding box center [600, 353] width 59 height 27
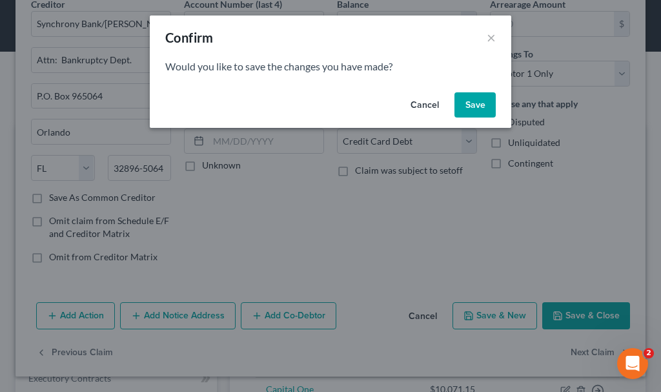
click at [474, 106] on button "Save" at bounding box center [475, 105] width 41 height 26
select select "9"
select select "2"
select select "0"
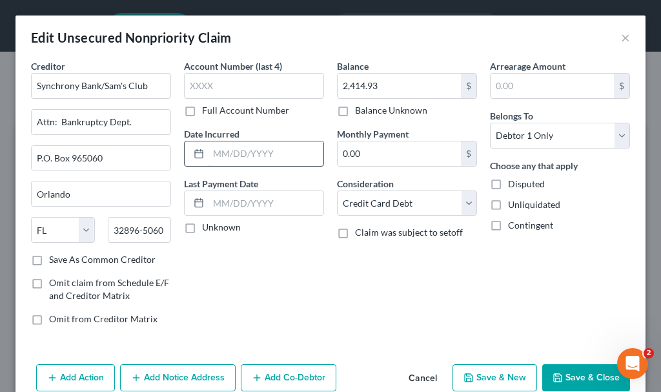
type input "0"
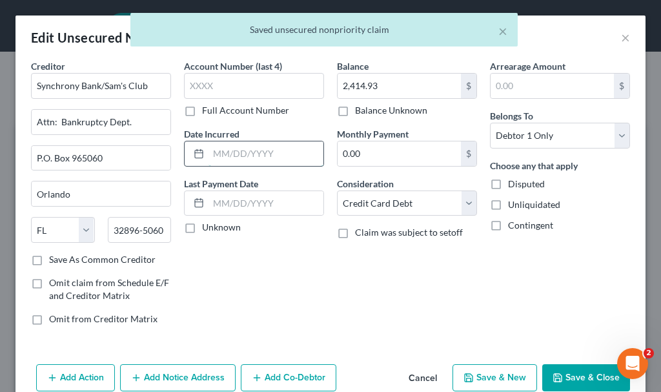
click at [269, 150] on input "text" at bounding box center [266, 153] width 115 height 25
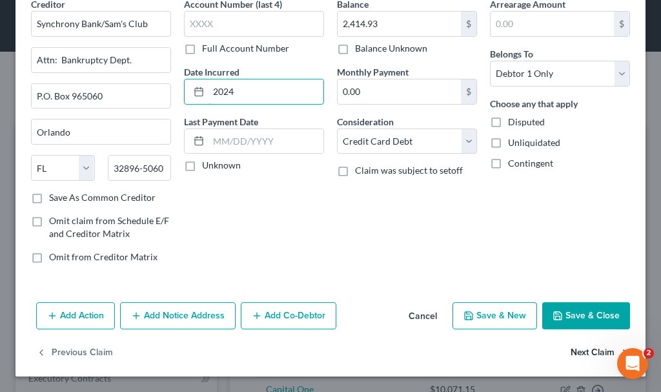
type input "2024"
click at [573, 350] on button "Next Claim" at bounding box center [600, 353] width 59 height 27
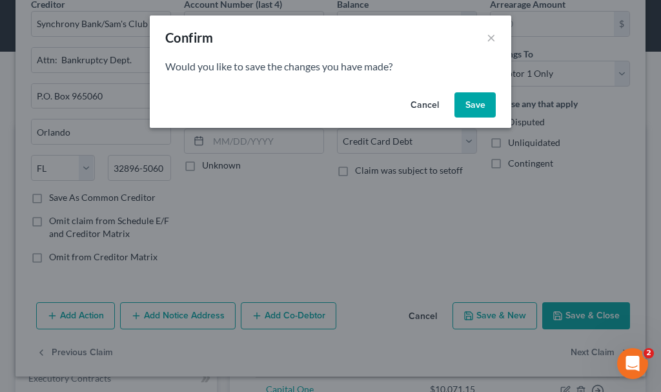
click at [475, 101] on button "Save" at bounding box center [475, 105] width 41 height 26
select select "9"
select select "2"
select select "0"
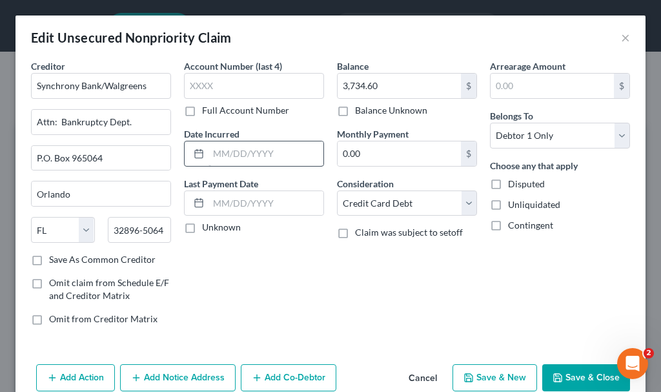
type input "0"
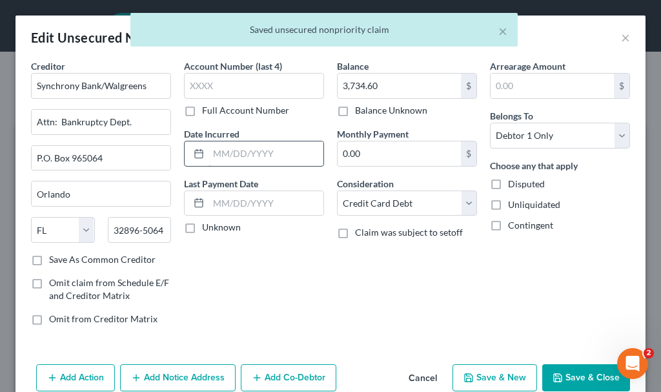
click at [241, 156] on input "text" at bounding box center [266, 153] width 115 height 25
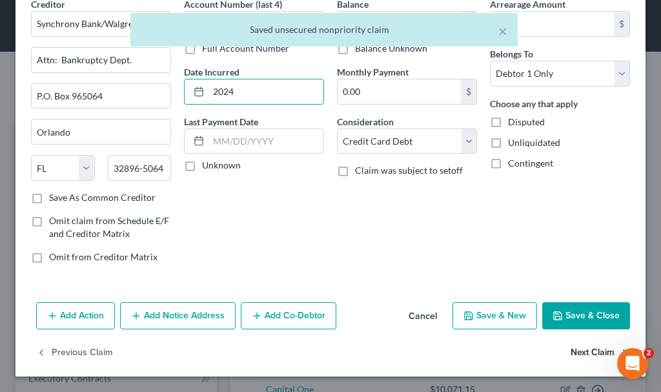
type input "2024"
click at [571, 352] on button "Next Claim" at bounding box center [600, 353] width 59 height 27
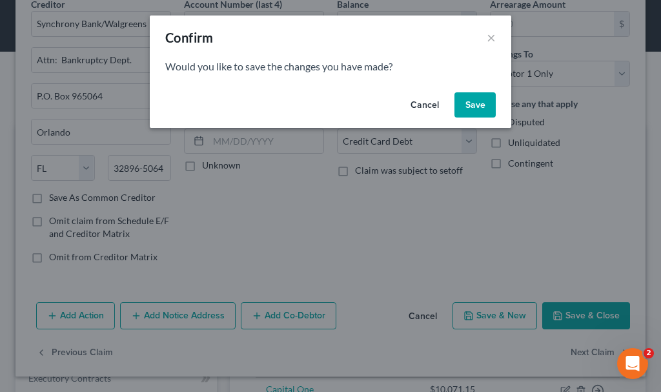
click at [474, 103] on button "Save" at bounding box center [475, 105] width 41 height 26
select select "24"
select select "2"
select select "0"
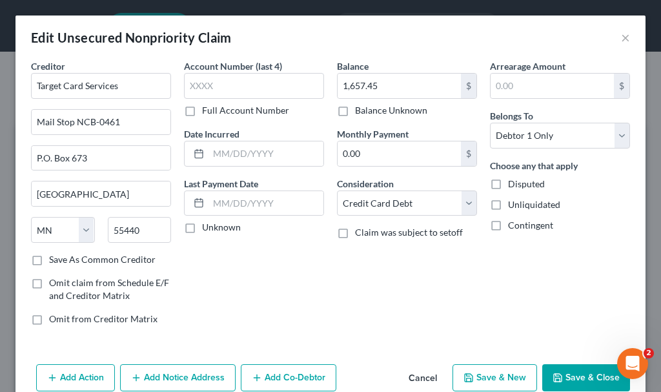
type input "0"
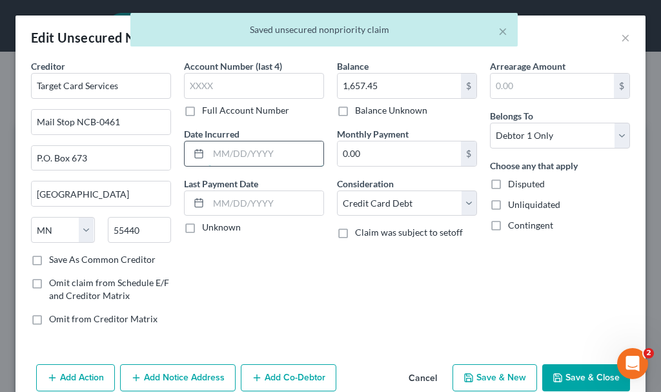
click at [255, 156] on input "text" at bounding box center [266, 153] width 115 height 25
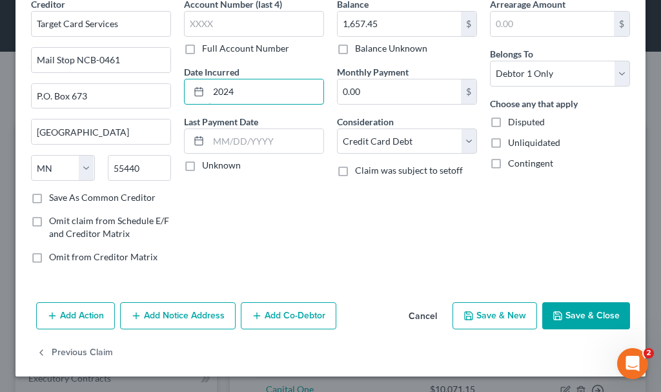
type input "2024"
click at [566, 308] on button "Save & Close" at bounding box center [586, 315] width 88 height 27
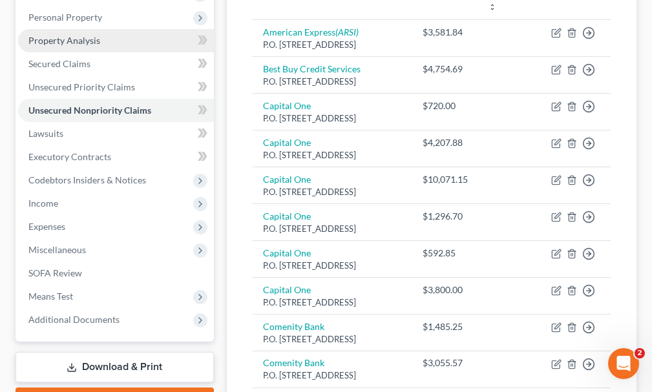
scroll to position [258, 0]
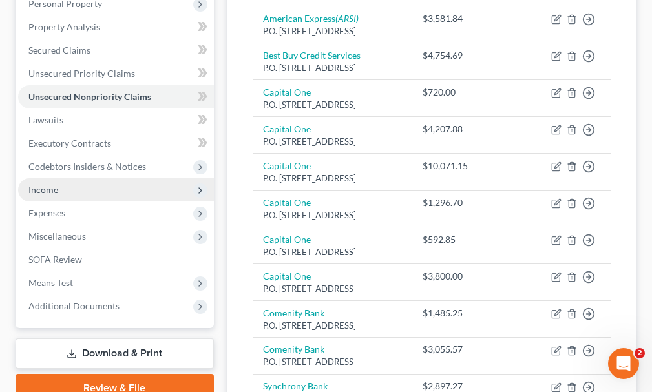
click at [45, 184] on span "Income" at bounding box center [43, 189] width 30 height 11
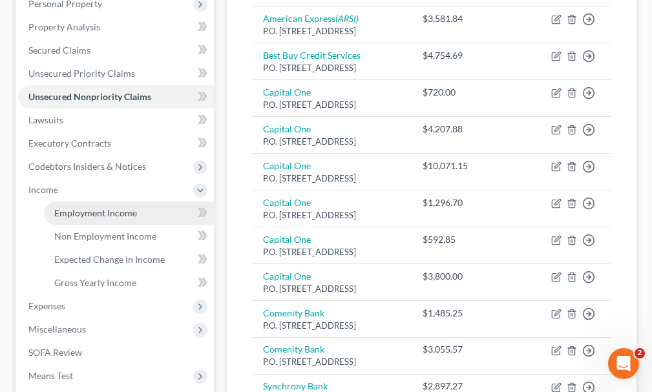
click at [90, 207] on span "Employment Income" at bounding box center [95, 212] width 83 height 11
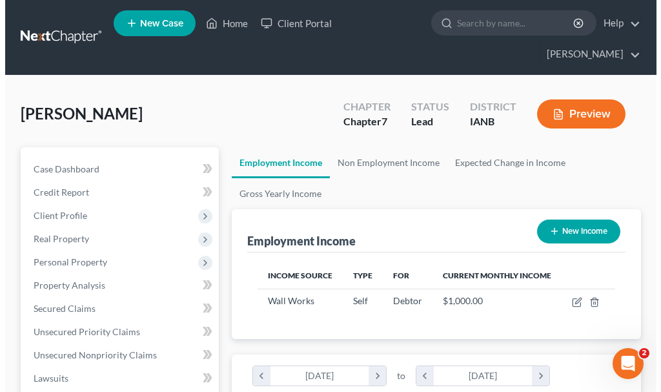
scroll to position [179, 384]
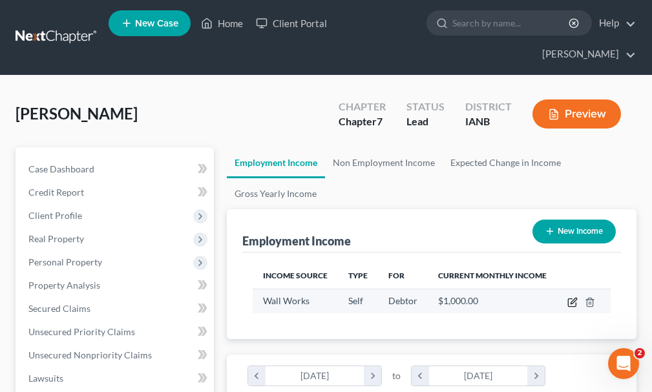
click at [573, 298] on icon "button" at bounding box center [573, 301] width 6 height 6
select select "1"
select select "0"
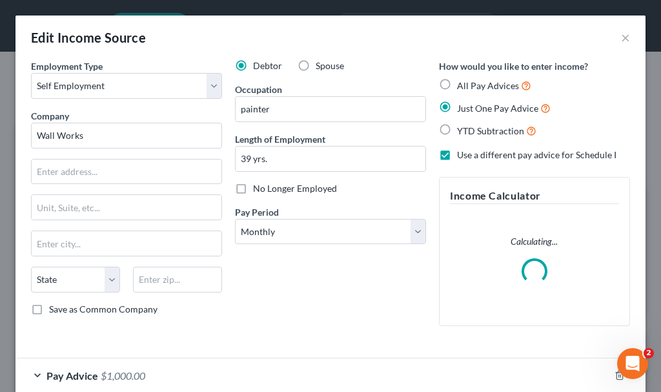
scroll to position [182, 390]
click at [103, 138] on input "Wall Works" at bounding box center [126, 136] width 191 height 26
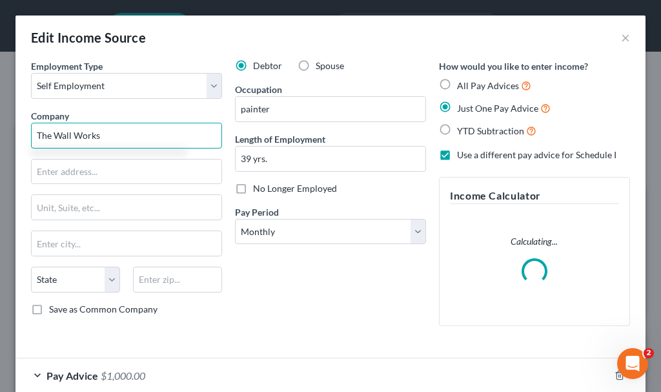
type input "The Wall Works"
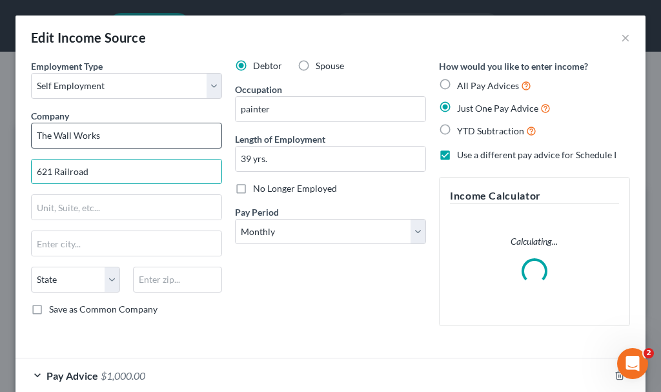
type input "621 Railroad"
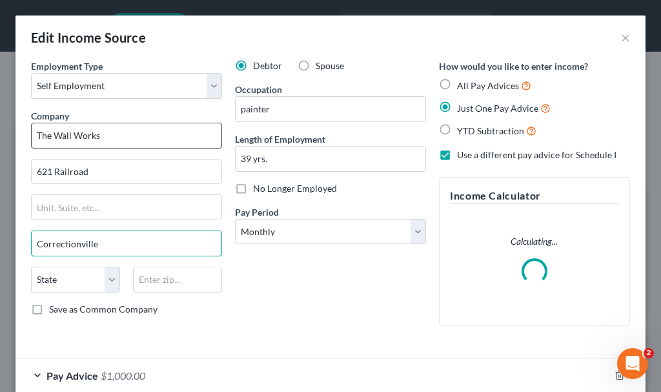
type input "Correctionville"
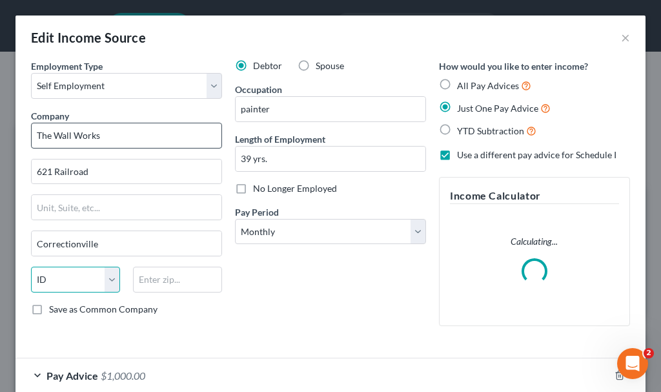
select select "16"
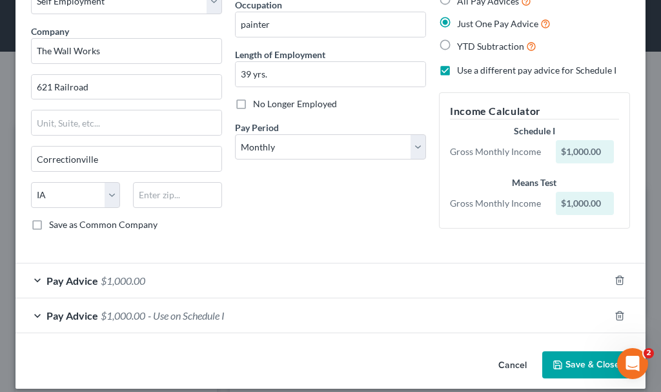
scroll to position [97, 0]
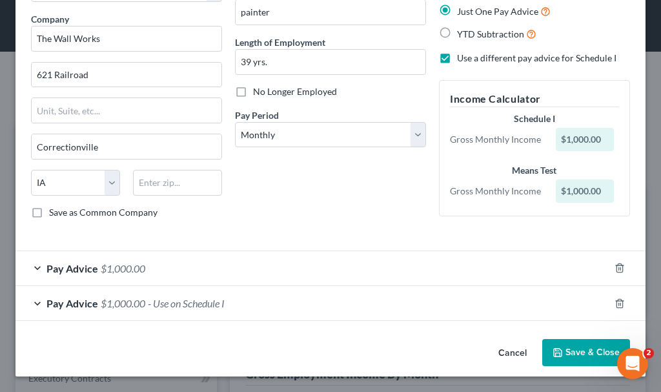
click at [138, 302] on span "$1,000.00" at bounding box center [123, 303] width 45 height 12
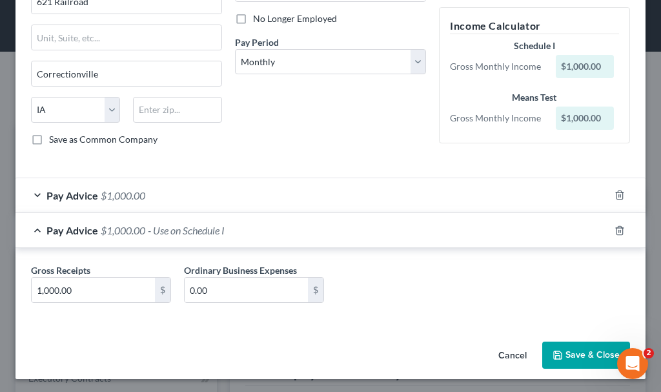
scroll to position [172, 0]
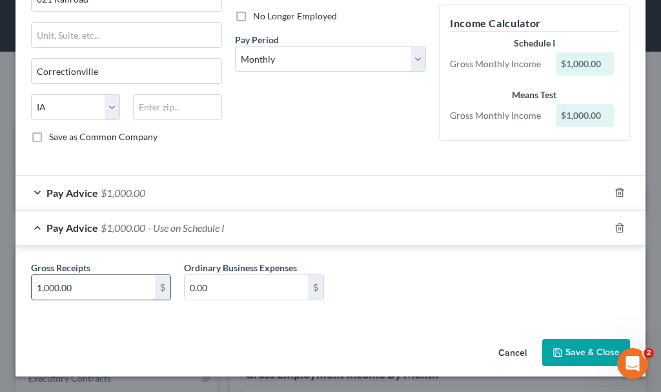
click at [83, 291] on input "1,000.00" at bounding box center [93, 287] width 123 height 25
type input "1,500"
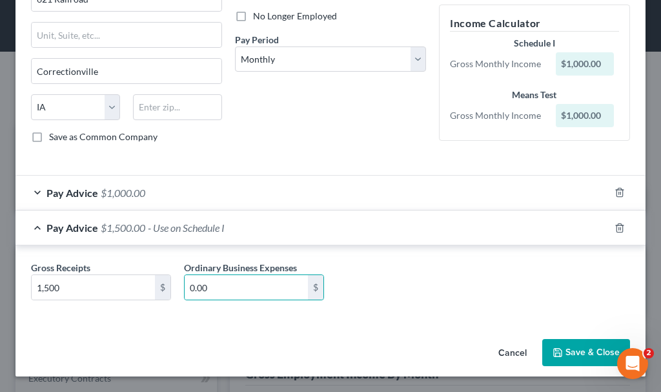
click at [118, 189] on span "$1,000.00" at bounding box center [123, 193] width 45 height 12
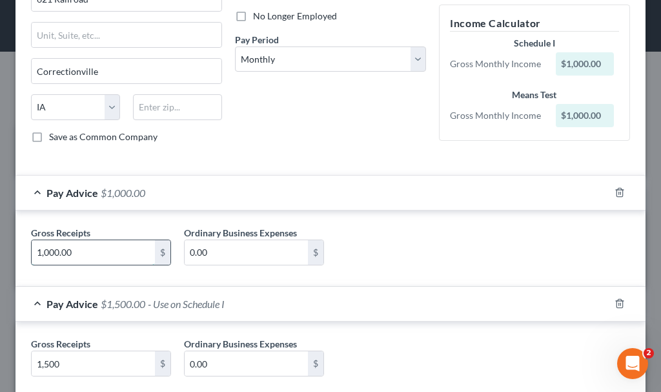
click at [84, 251] on input "1,000.00" at bounding box center [93, 252] width 123 height 25
type input "1,500"
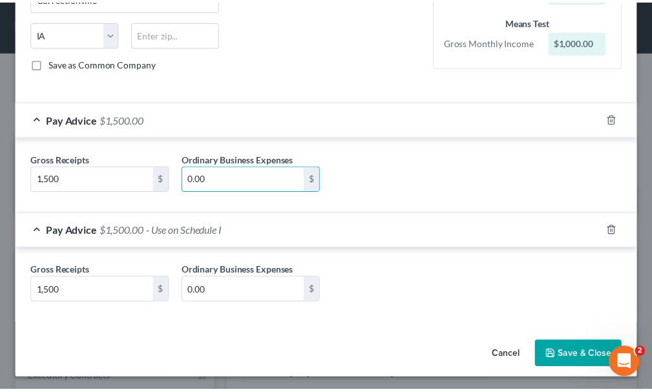
scroll to position [249, 0]
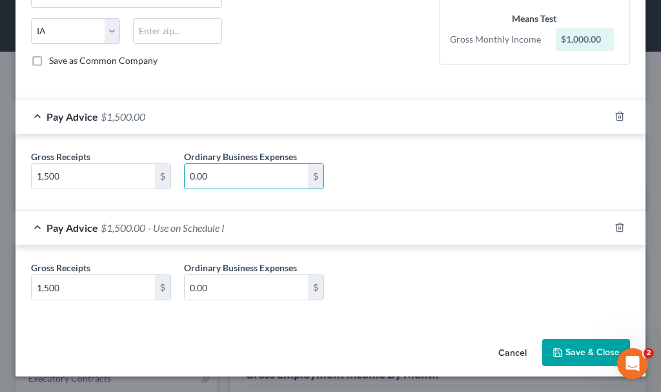
click at [558, 353] on button "Save & Close" at bounding box center [586, 352] width 88 height 27
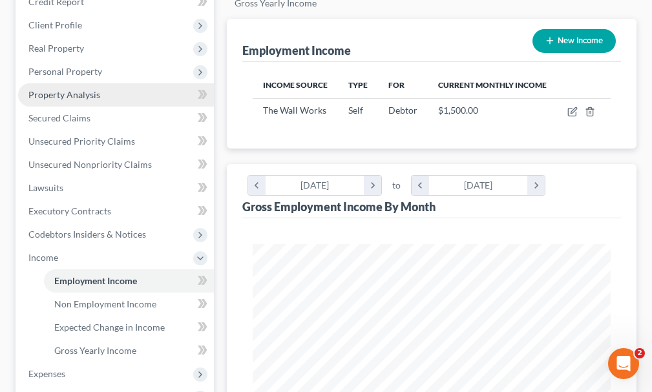
scroll to position [194, 0]
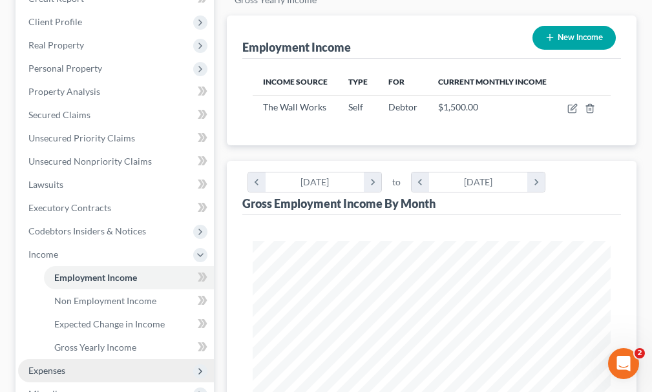
click at [40, 365] on span "Expenses" at bounding box center [46, 370] width 37 height 11
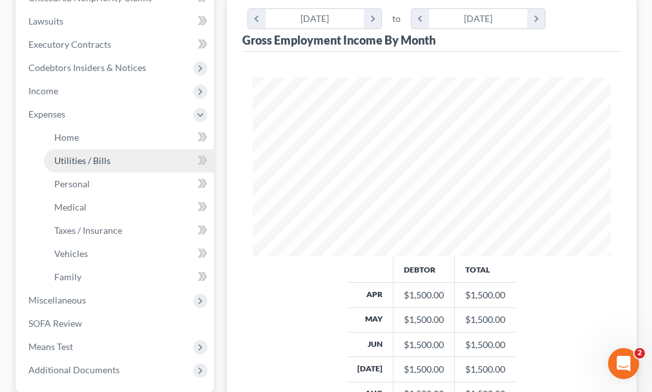
scroll to position [387, 0]
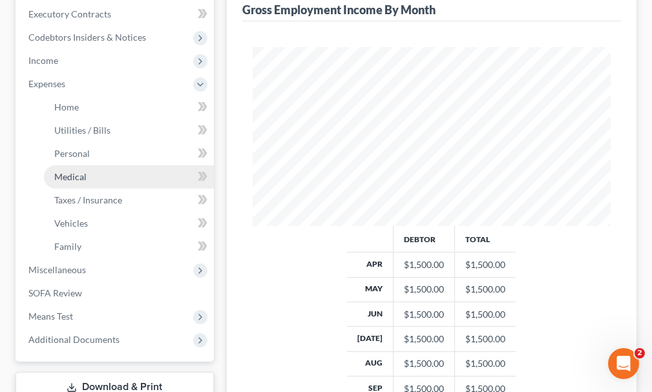
click at [66, 171] on span "Medical" at bounding box center [70, 176] width 32 height 11
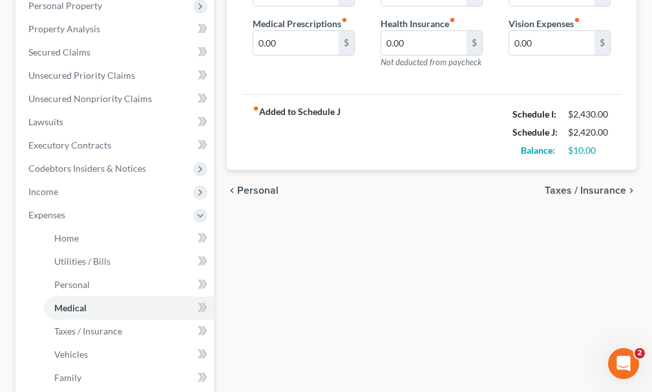
scroll to position [258, 0]
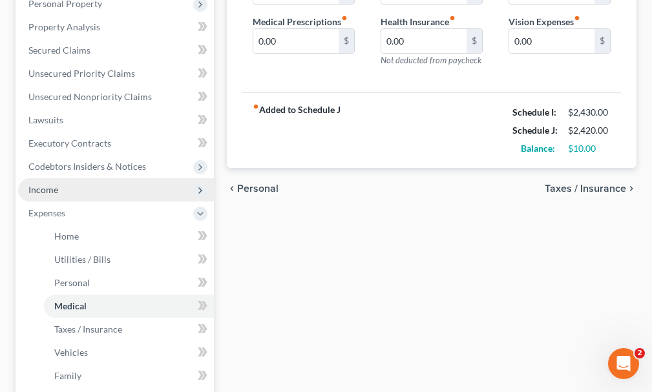
click at [45, 184] on span "Income" at bounding box center [43, 189] width 30 height 11
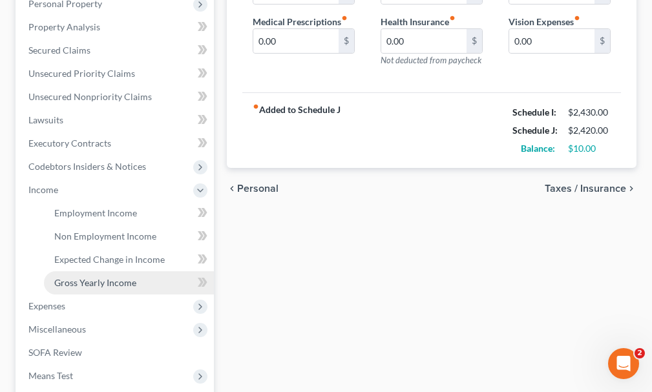
click at [95, 277] on span "Gross Yearly Income" at bounding box center [95, 282] width 82 height 11
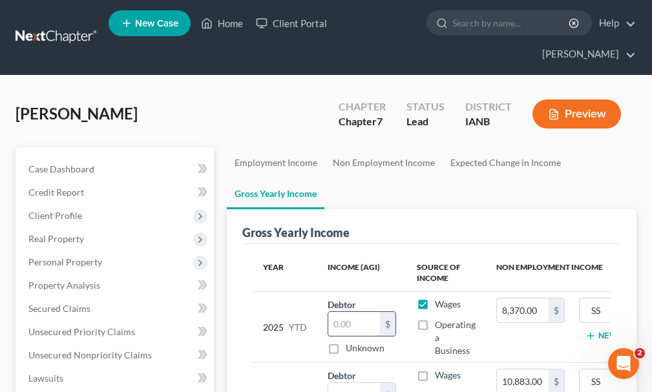
click at [351, 312] on input "text" at bounding box center [354, 324] width 52 height 25
type input "15,000"
click at [435, 318] on label "Operating a Business" at bounding box center [455, 337] width 41 height 39
click at [440, 318] on input "Operating a Business" at bounding box center [444, 322] width 8 height 8
checkbox input "true"
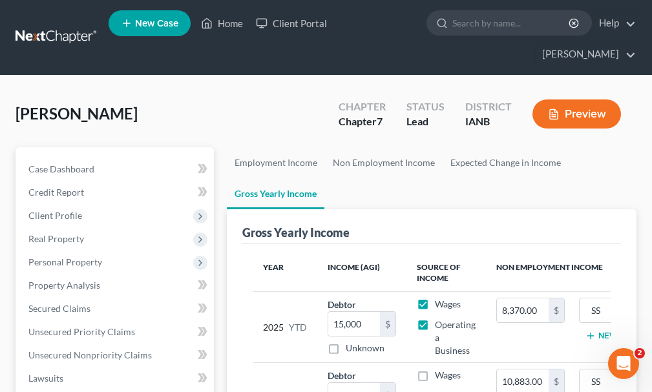
click at [435, 298] on label "Wages" at bounding box center [448, 304] width 26 height 13
click at [440, 298] on input "Wages" at bounding box center [444, 302] width 8 height 8
checkbox input "false"
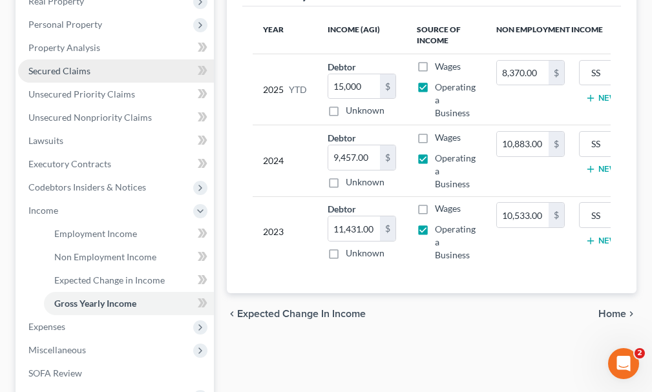
scroll to position [323, 0]
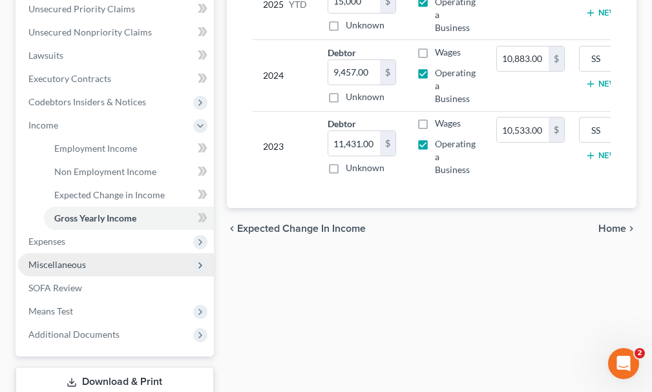
click at [59, 259] on span "Miscellaneous" at bounding box center [56, 264] width 57 height 11
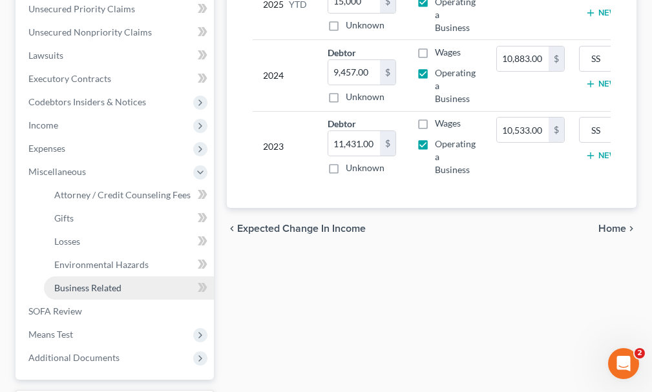
click at [64, 282] on span "Business Related" at bounding box center [87, 287] width 67 height 11
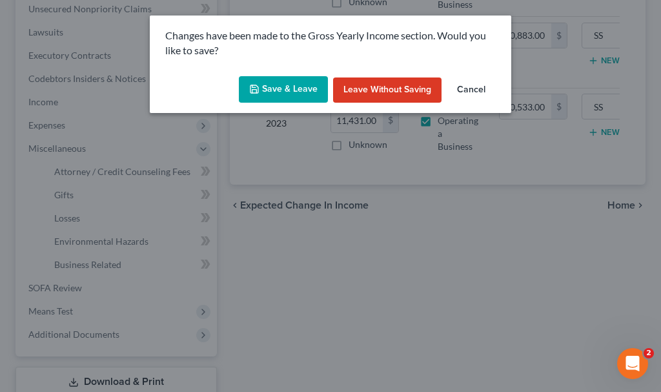
click at [268, 94] on button "Save & Leave" at bounding box center [283, 89] width 89 height 27
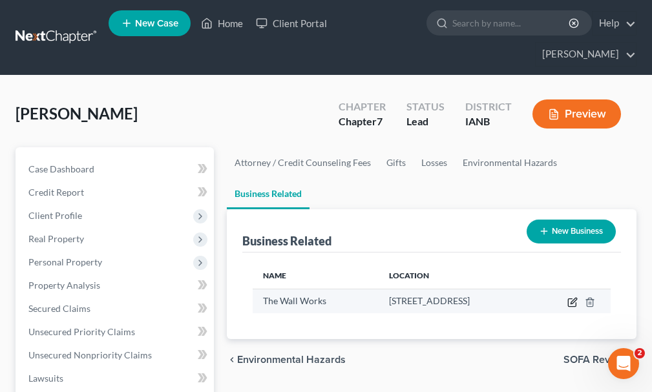
click at [570, 297] on icon "button" at bounding box center [572, 302] width 10 height 10
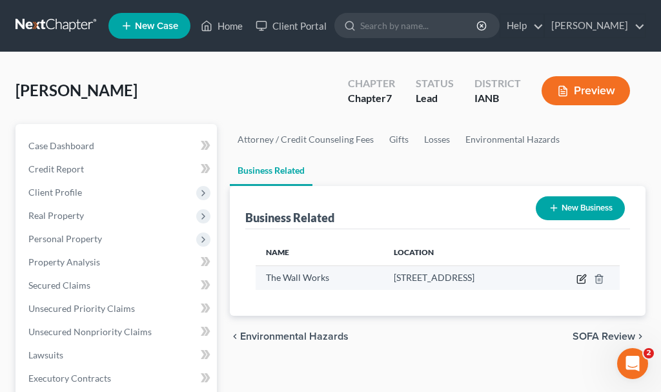
select select "sole_proprietor"
select select "16"
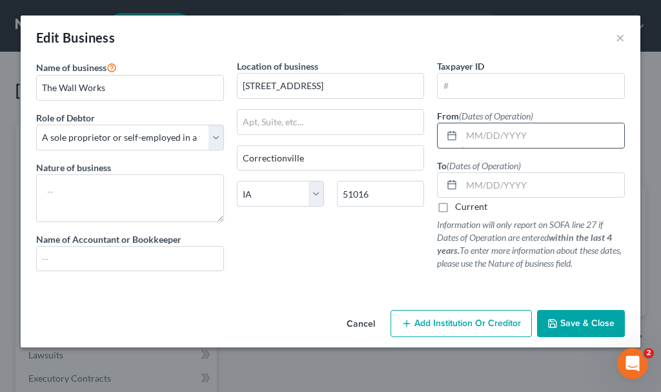
click at [475, 141] on input "text" at bounding box center [543, 135] width 163 height 25
type input "01/01/1986"
drag, startPoint x: 442, startPoint y: 207, endPoint x: 454, endPoint y: 246, distance: 40.4
click at [455, 213] on label "Current" at bounding box center [471, 206] width 32 height 13
click at [460, 209] on input "Current" at bounding box center [464, 204] width 8 height 8
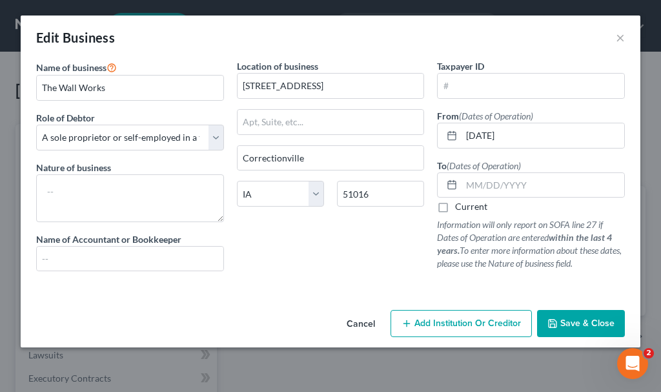
checkbox input "true"
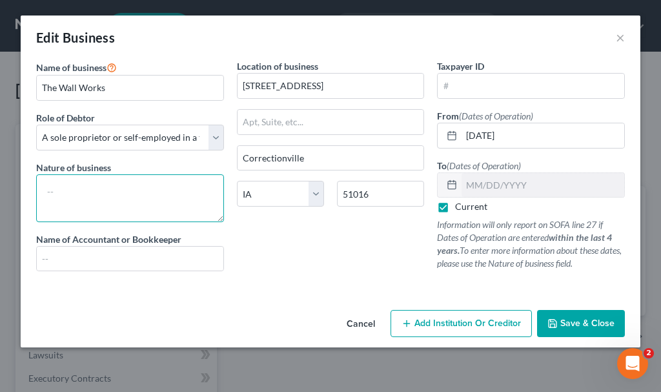
click at [90, 190] on textarea at bounding box center [130, 198] width 188 height 48
type textarea "painting"
click at [577, 322] on span "Save & Close" at bounding box center [587, 323] width 54 height 11
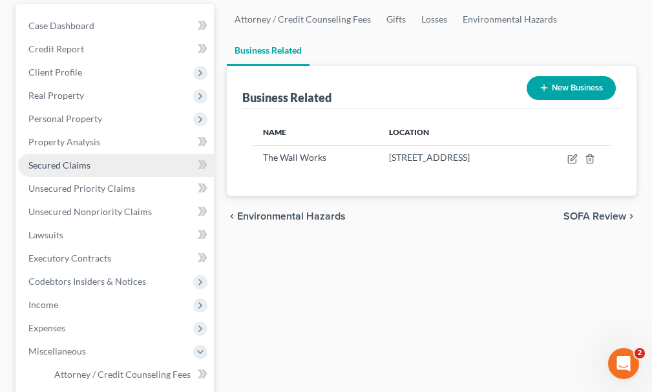
scroll to position [387, 0]
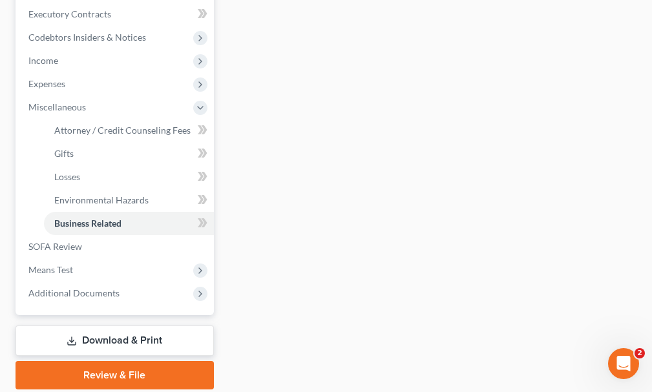
click at [101, 325] on link "Download & Print" at bounding box center [114, 340] width 198 height 30
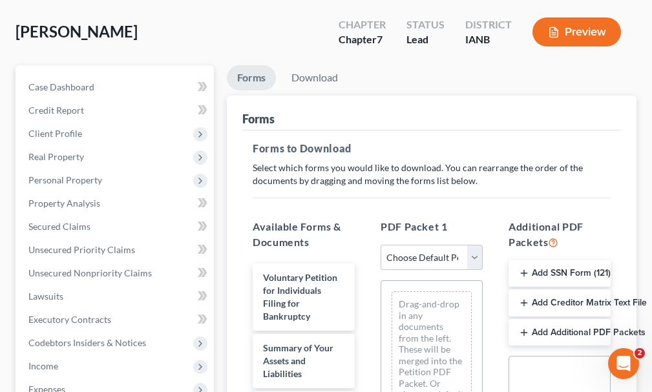
scroll to position [65, 0]
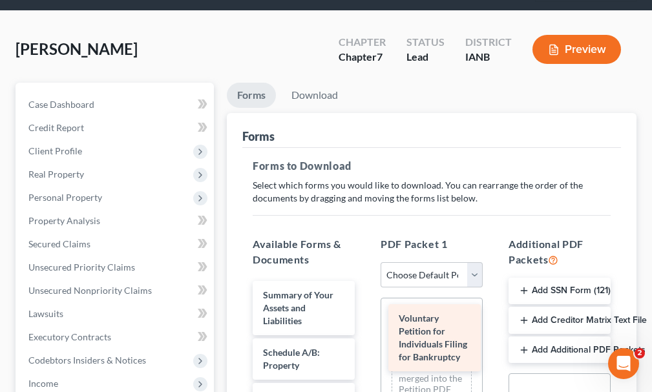
drag, startPoint x: 277, startPoint y: 285, endPoint x: 412, endPoint y: 332, distance: 142.7
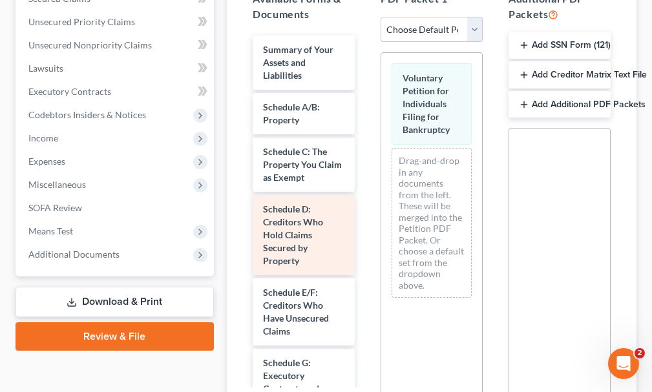
scroll to position [303, 0]
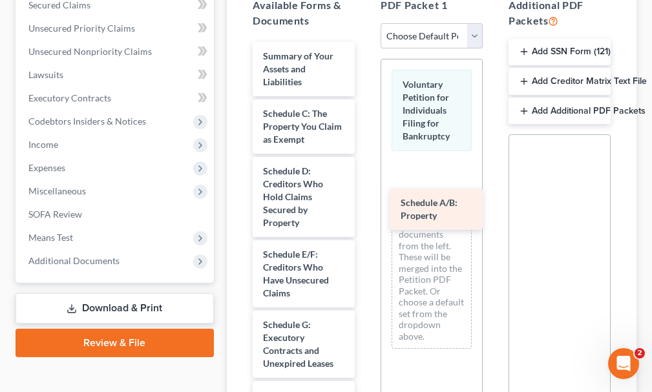
drag, startPoint x: 283, startPoint y: 93, endPoint x: 424, endPoint y: 205, distance: 180.1
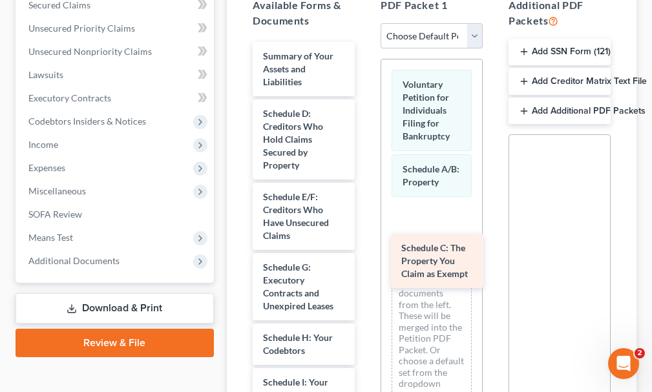
drag, startPoint x: 285, startPoint y: 99, endPoint x: 423, endPoint y: 256, distance: 208.7
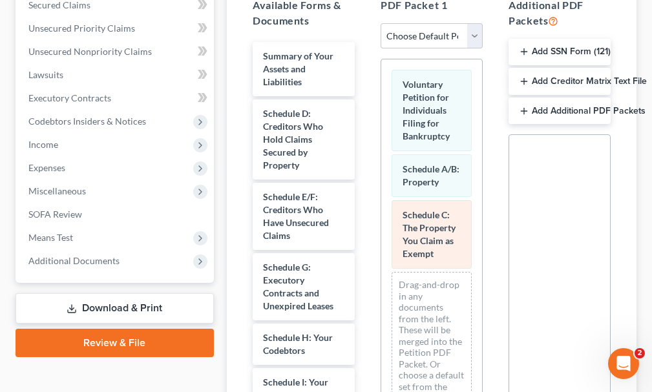
scroll to position [56, 0]
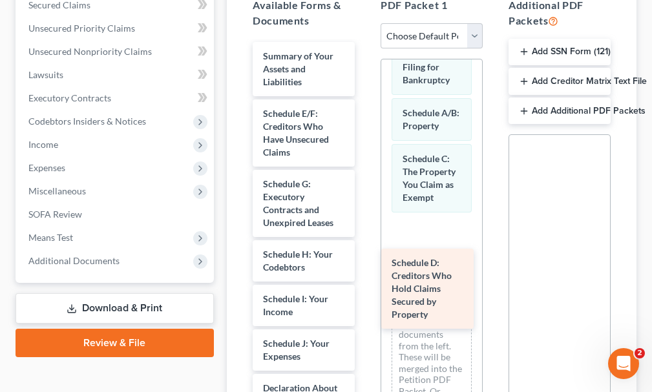
drag, startPoint x: 286, startPoint y: 100, endPoint x: 415, endPoint y: 272, distance: 215.4
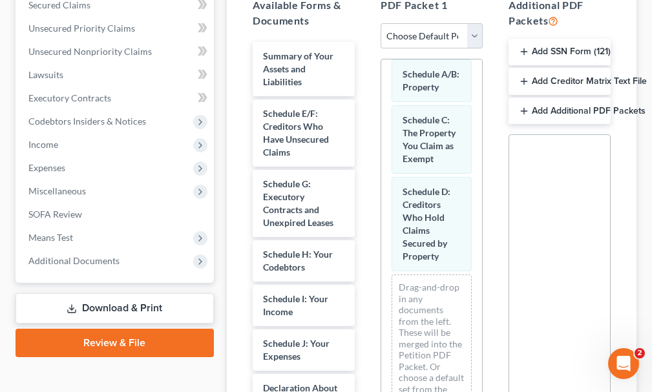
scroll to position [154, 0]
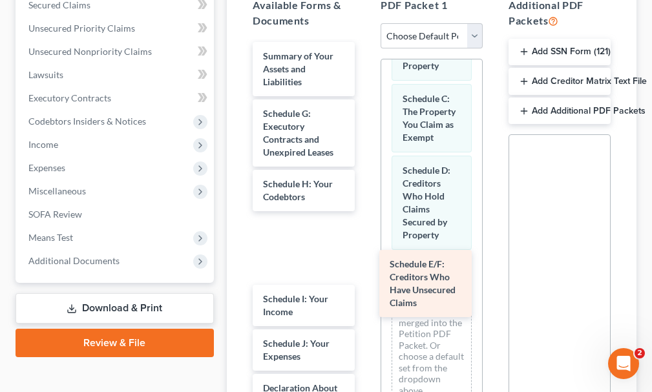
drag, startPoint x: 272, startPoint y: 105, endPoint x: 427, endPoint y: 283, distance: 235.3
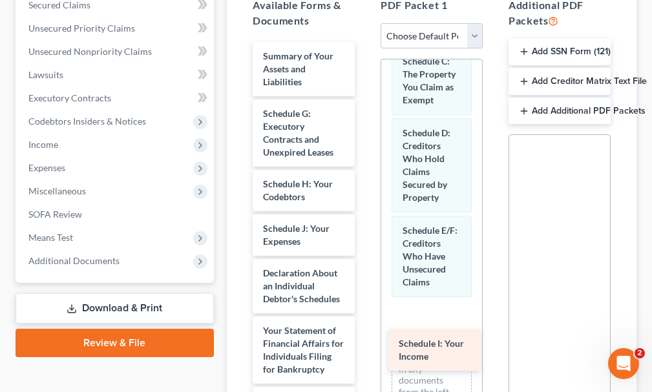
drag, startPoint x: 278, startPoint y: 207, endPoint x: 417, endPoint y: 347, distance: 197.3
click at [365, 347] on div "Schedule I: Your Income Summary of Your Assets and Liabilities Schedule G: Exec…" at bounding box center [303, 398] width 123 height 712
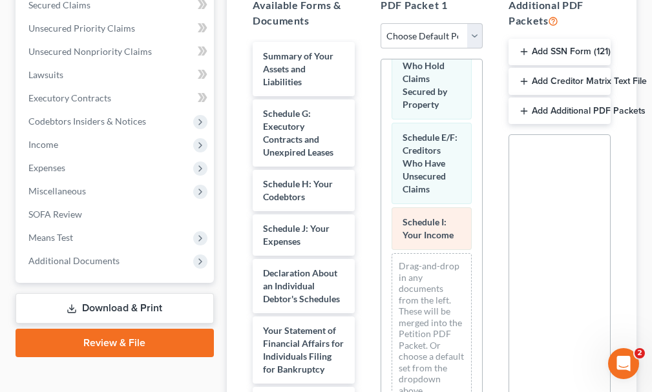
scroll to position [310, 0]
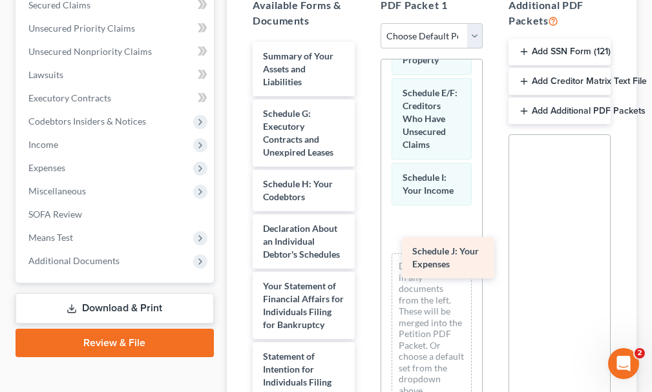
drag, startPoint x: 280, startPoint y: 212, endPoint x: 431, endPoint y: 257, distance: 157.7
click at [365, 257] on div "Schedule J: Your Expenses Summary of Your Assets and Liabilities Schedule G: Ex…" at bounding box center [303, 376] width 123 height 668
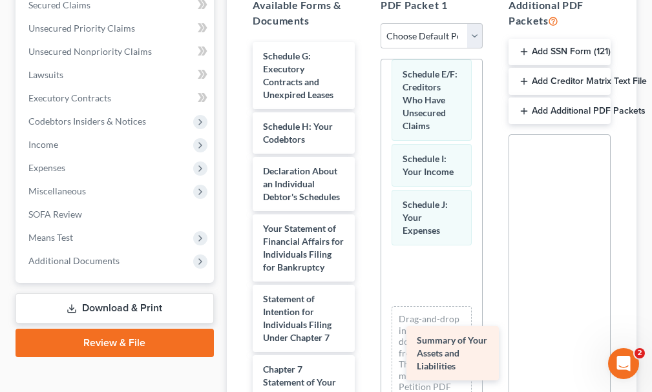
drag, startPoint x: 285, startPoint y: 39, endPoint x: 438, endPoint y: 345, distance: 341.9
click at [365, 345] on div "Summary of Your Assets and Liabilities Summary of Your Assets and Liabilities S…" at bounding box center [303, 347] width 123 height 610
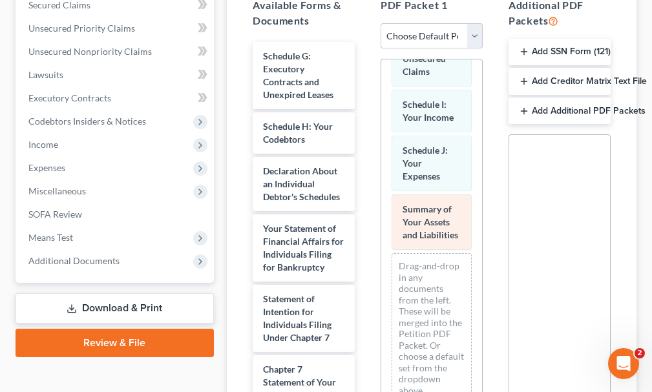
scroll to position [439, 0]
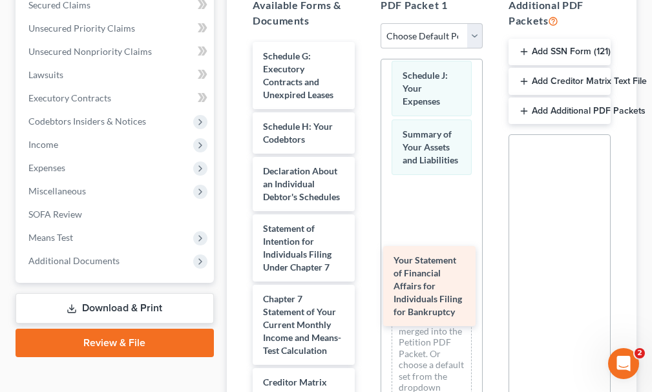
drag, startPoint x: 287, startPoint y: 250, endPoint x: 418, endPoint y: 277, distance: 133.9
click at [365, 278] on div "Your Statement of Financial Affairs for Individuals Filing for Bankruptcy Sched…" at bounding box center [303, 312] width 123 height 540
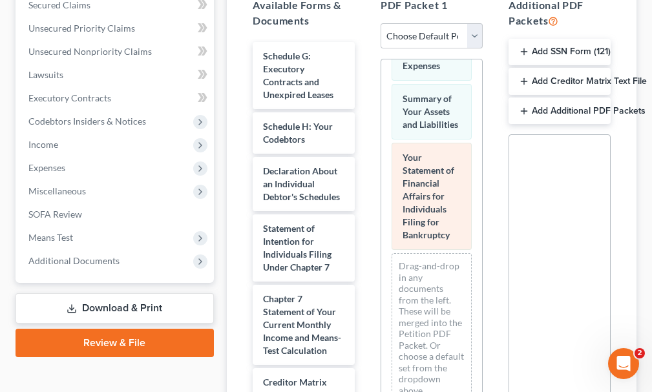
scroll to position [551, 0]
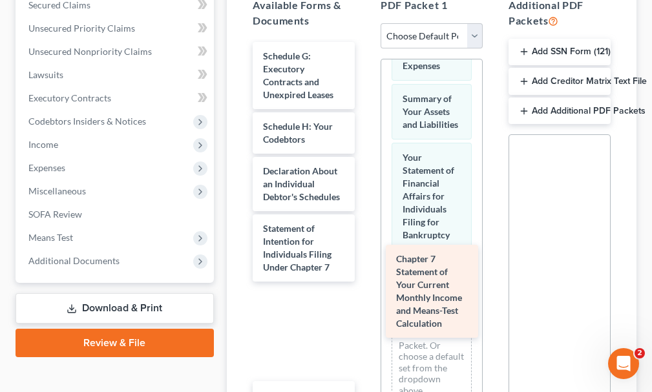
drag, startPoint x: 274, startPoint y: 331, endPoint x: 407, endPoint y: 285, distance: 140.9
click at [365, 287] on div "Chapter 7 Statement of Your Current Monthly Income and Means-Test Calculation S…" at bounding box center [303, 318] width 123 height 553
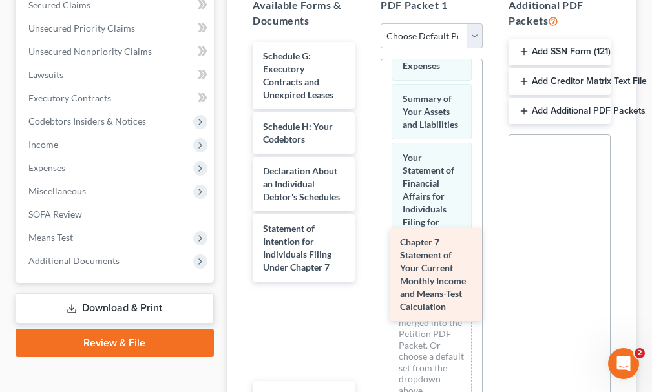
drag, startPoint x: 277, startPoint y: 340, endPoint x: 413, endPoint y: 280, distance: 148.6
click at [365, 280] on div "Chapter 7 Statement of Your Current Monthly Income and Means-Test Calculation S…" at bounding box center [303, 318] width 123 height 553
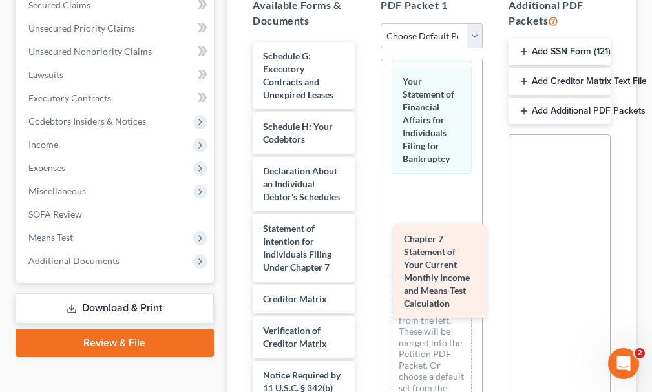
drag, startPoint x: 283, startPoint y: 330, endPoint x: 421, endPoint y: 267, distance: 151.1
click at [365, 267] on div "Chapter 7 Statement of Your Current Monthly Income and Means-Test Calculation S…" at bounding box center [303, 270] width 123 height 457
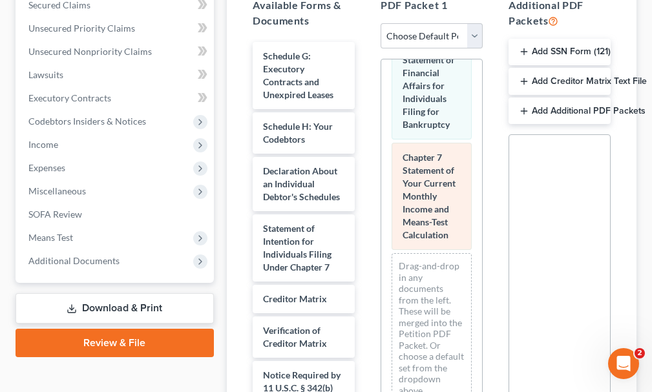
scroll to position [674, 0]
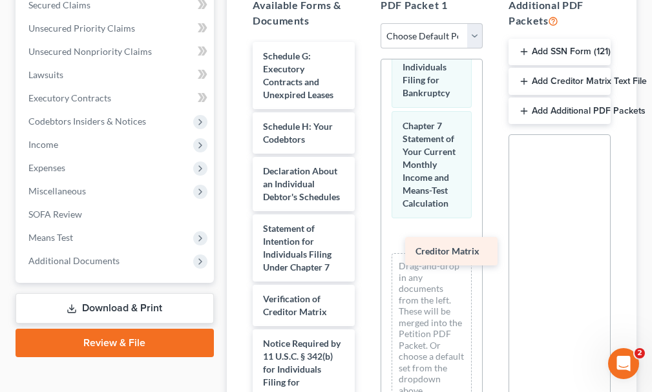
drag, startPoint x: 271, startPoint y: 300, endPoint x: 424, endPoint y: 249, distance: 160.5
click at [365, 249] on div "Creditor Matrix Schedule G: Executory Contracts and Unexpired Leases Schedule H…" at bounding box center [303, 254] width 123 height 425
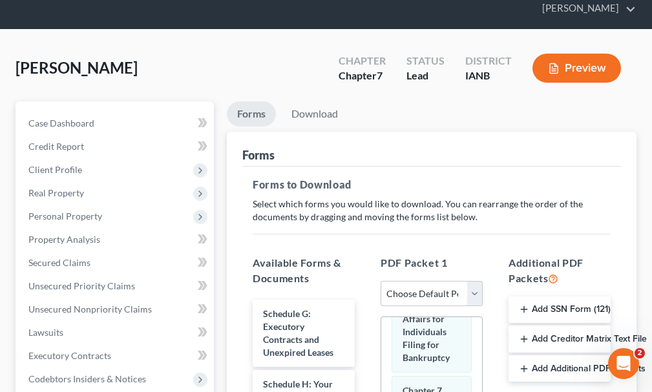
scroll to position [45, 0]
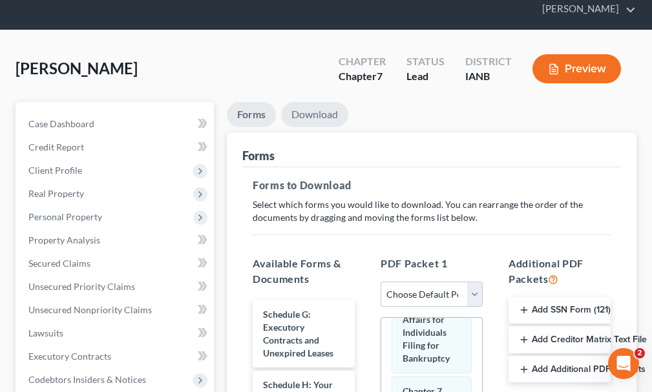
click at [316, 102] on link "Download" at bounding box center [314, 114] width 67 height 25
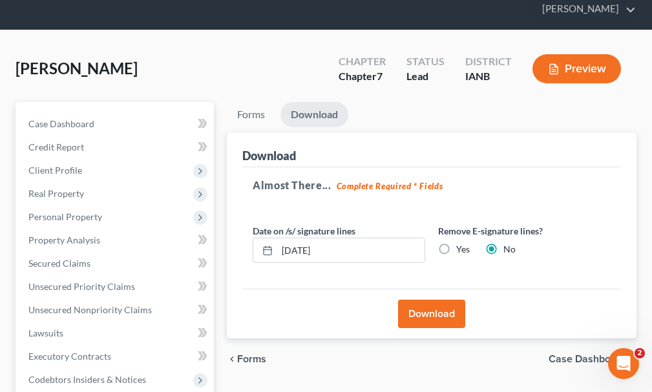
click at [427, 300] on button "Download" at bounding box center [431, 314] width 67 height 28
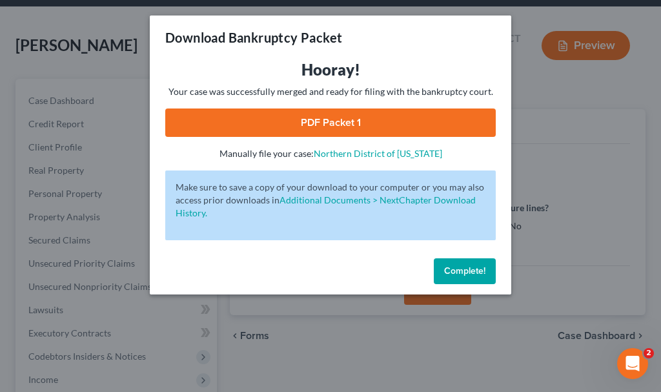
click at [230, 118] on link "PDF Packet 1" at bounding box center [330, 122] width 331 height 28
click at [452, 263] on button "Complete!" at bounding box center [465, 271] width 62 height 26
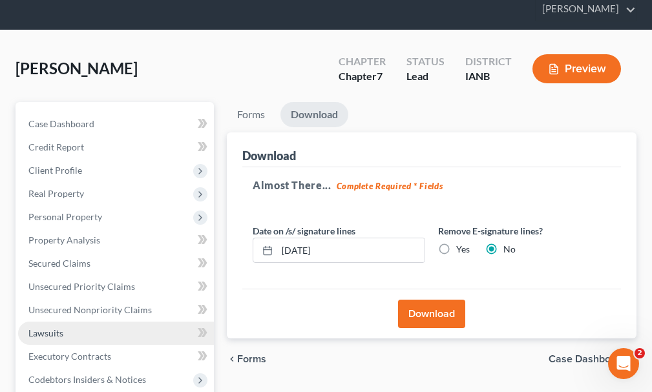
click at [45, 327] on span "Lawsuits" at bounding box center [45, 332] width 35 height 11
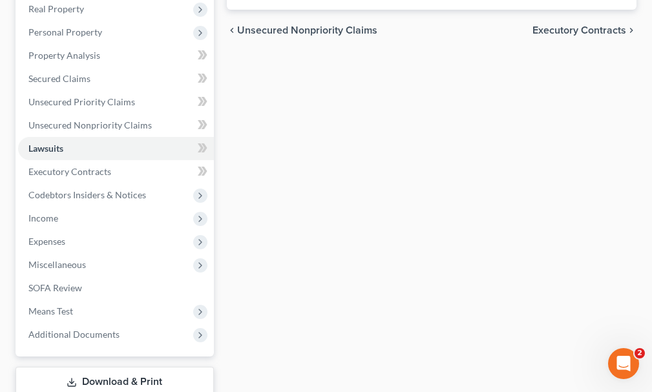
click at [96, 367] on link "Download & Print" at bounding box center [114, 382] width 198 height 30
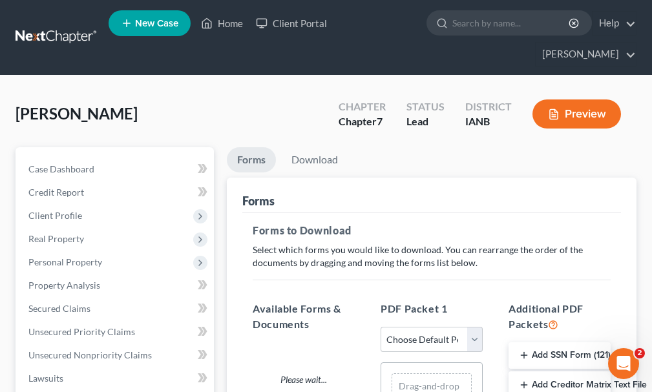
click at [548, 371] on button "Add Creditor Matrix Text File" at bounding box center [559, 384] width 102 height 27
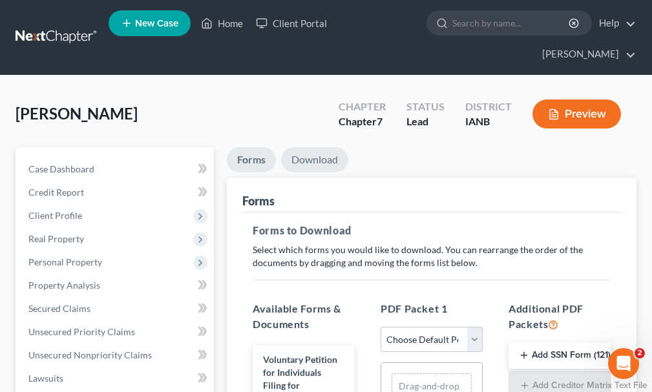
click at [310, 147] on link "Download" at bounding box center [314, 159] width 67 height 25
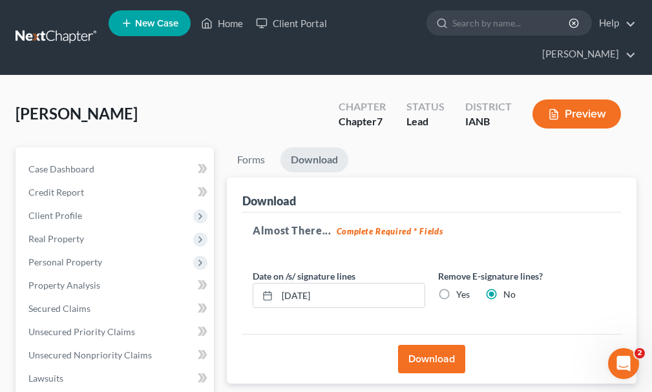
click at [416, 345] on button "Download" at bounding box center [431, 359] width 67 height 28
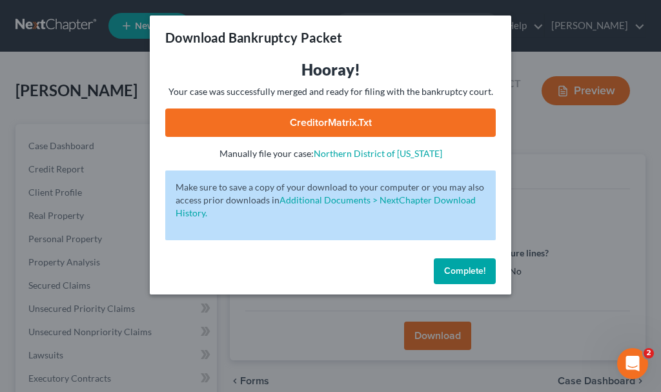
click at [251, 116] on link "CreditorMatrix.txt" at bounding box center [330, 122] width 331 height 28
click at [440, 268] on button "Complete!" at bounding box center [465, 271] width 62 height 26
